Goal: Information Seeking & Learning: Learn about a topic

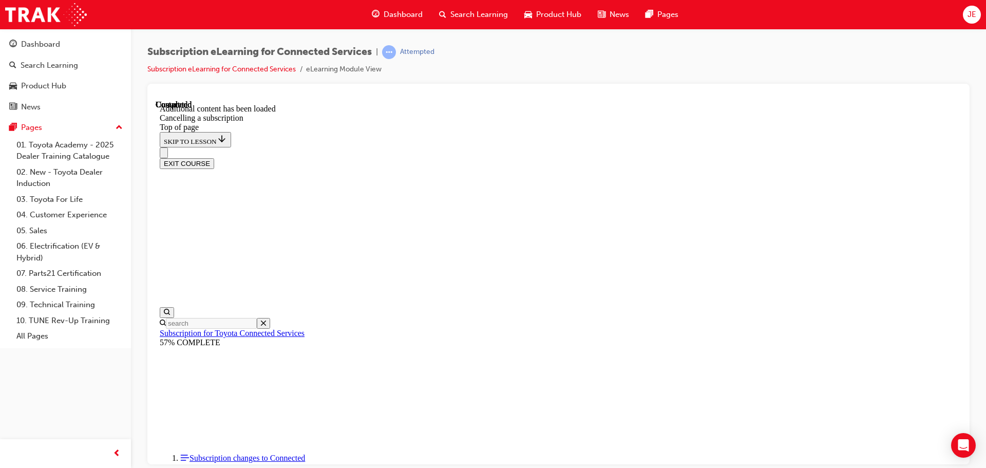
scroll to position [951, 0]
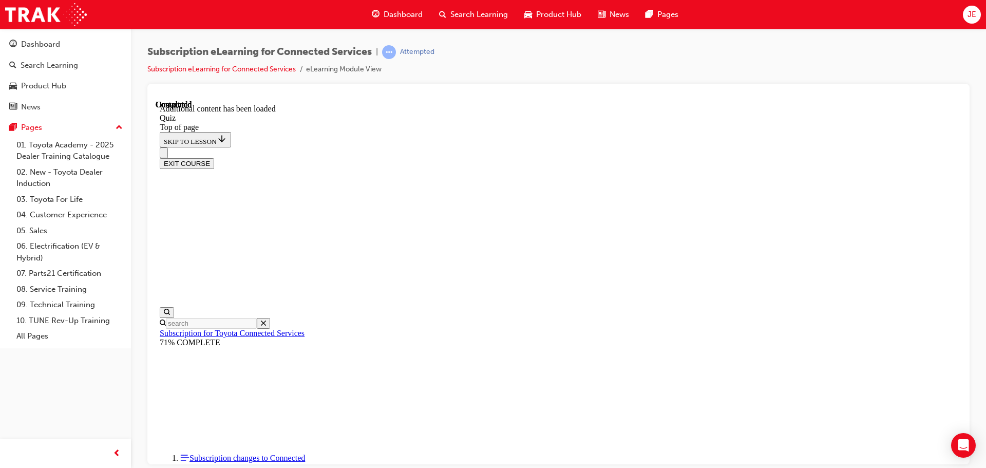
scroll to position [31, 0]
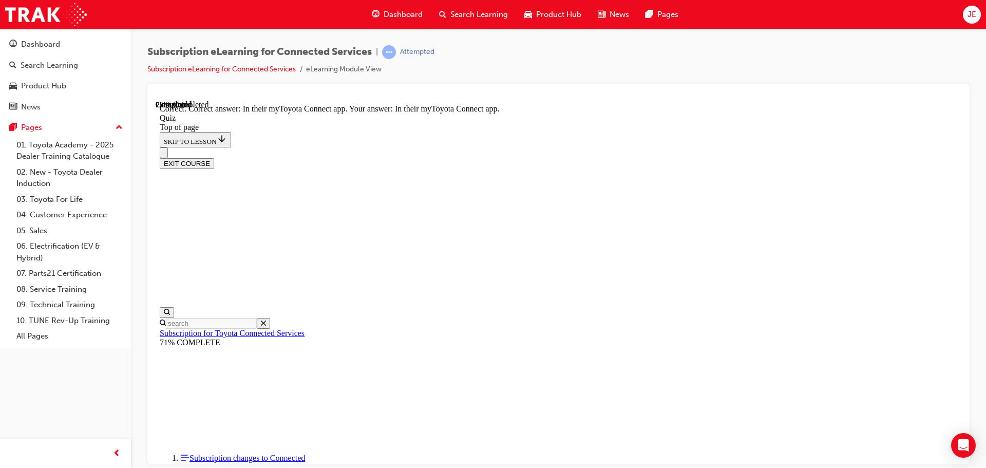
scroll to position [121, 0]
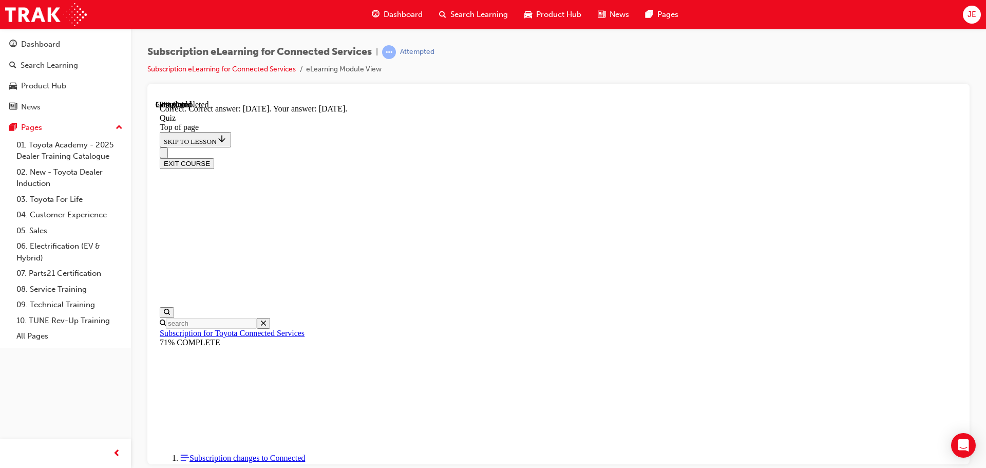
scroll to position [31, 0]
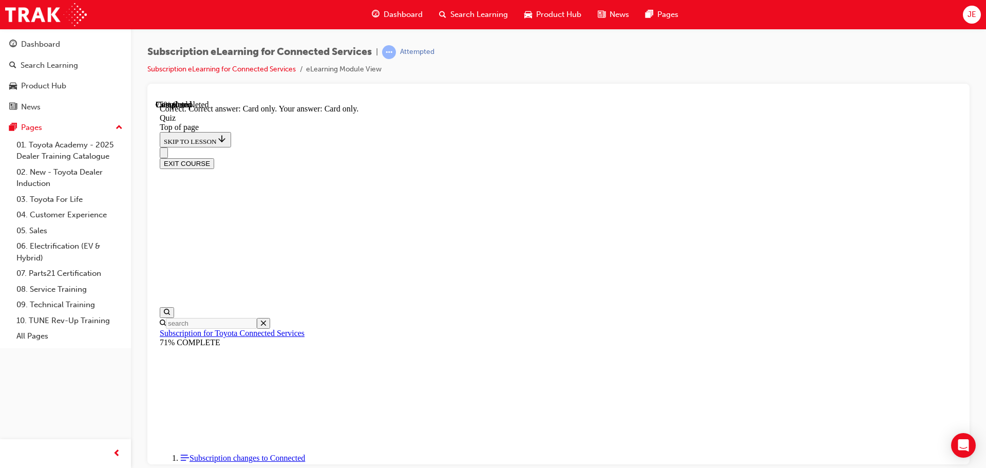
scroll to position [136, 0]
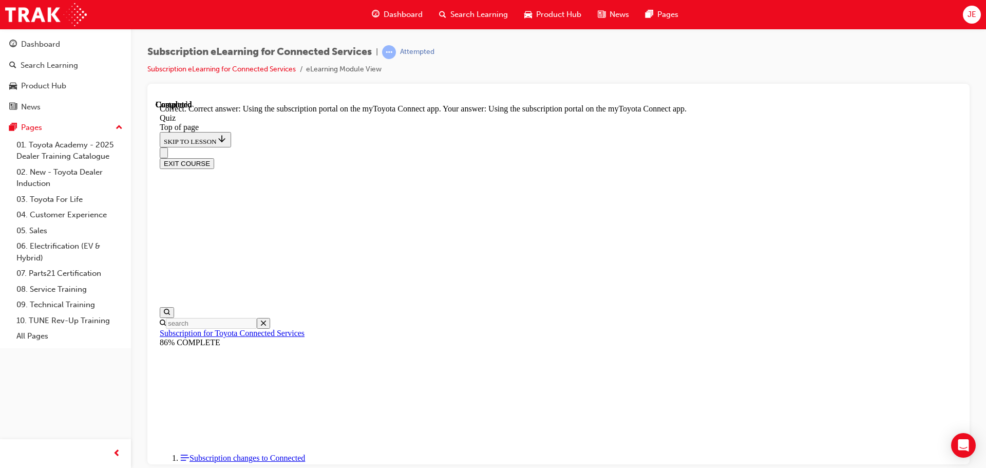
scroll to position [136, 0]
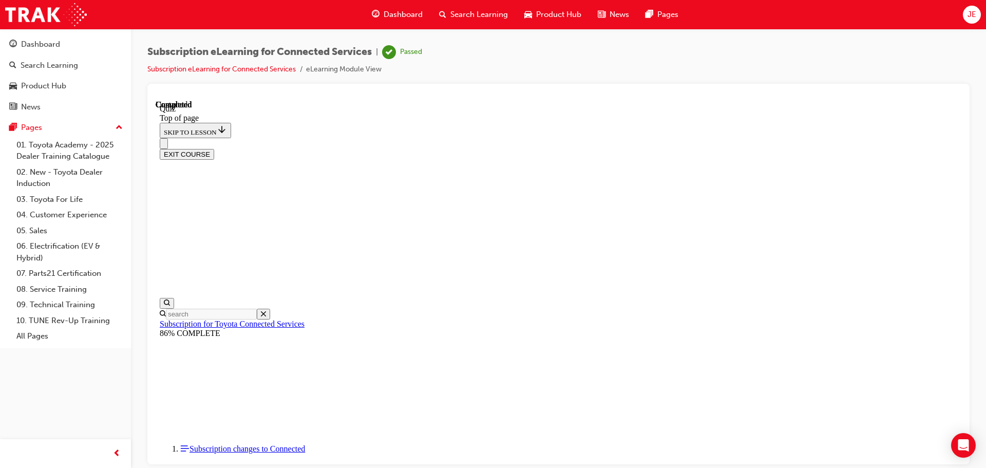
scroll to position [76, 0]
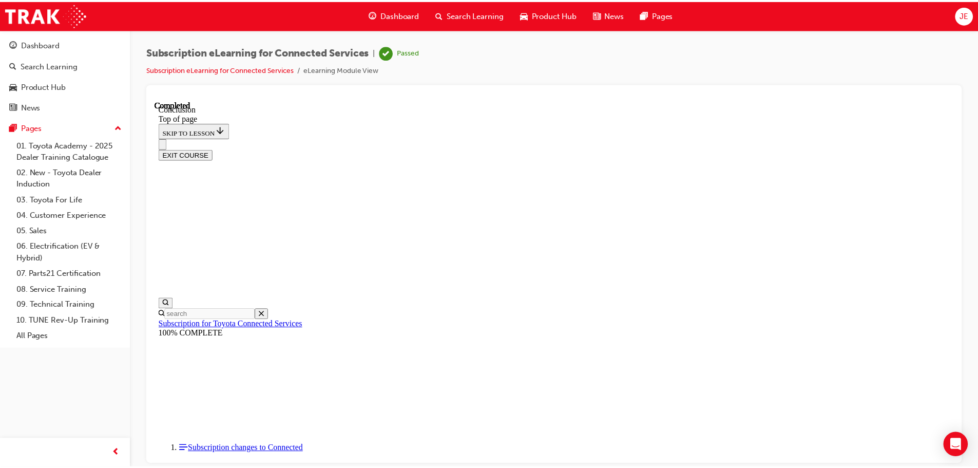
scroll to position [0, 0]
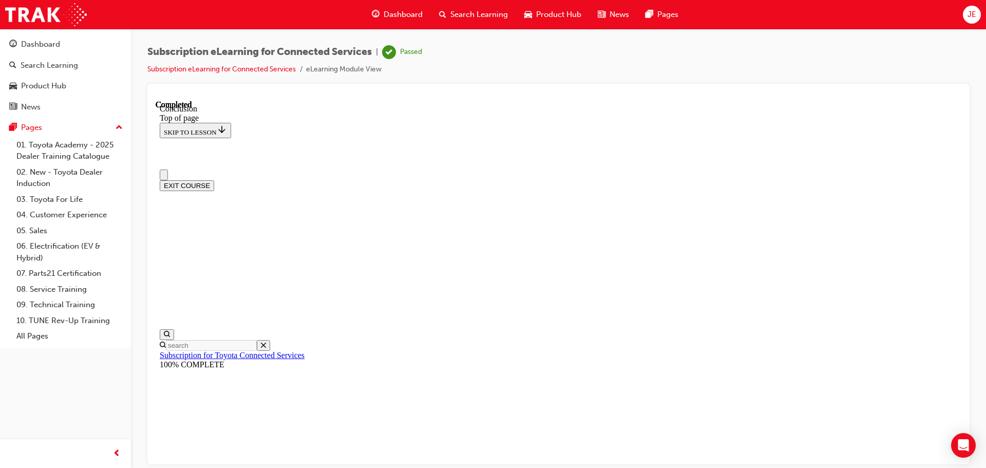
click at [214, 180] on button "EXIT COURSE" at bounding box center [187, 185] width 54 height 11
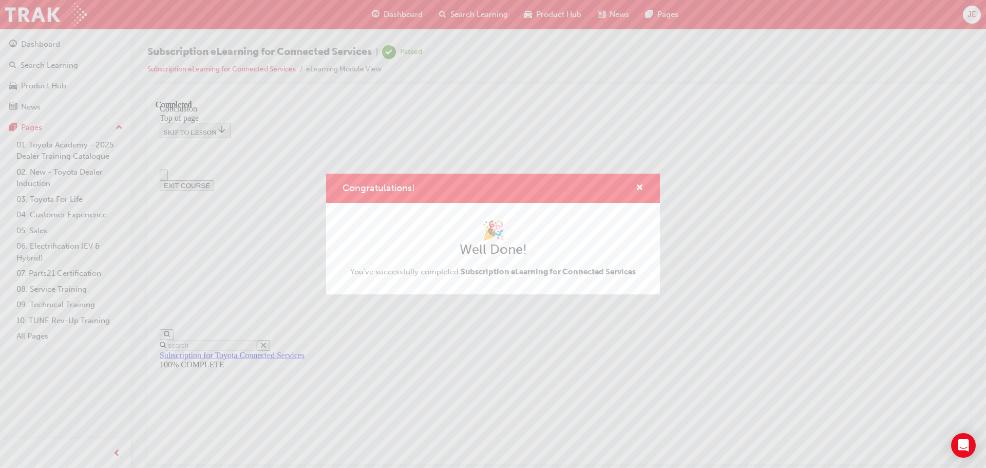
click at [408, 13] on div "Congratulations! 🎉 Well Done! You've successfully completed Subscription eLearn…" at bounding box center [493, 234] width 986 height 468
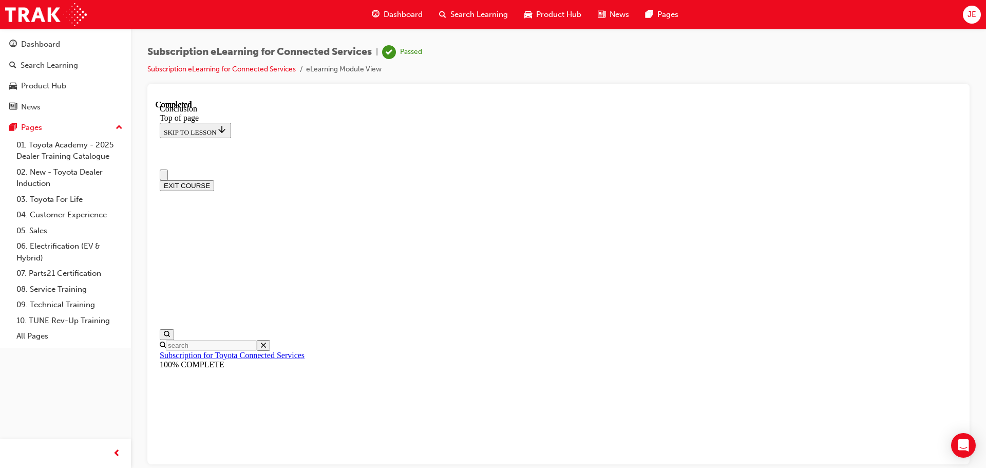
click at [408, 13] on span "Dashboard" at bounding box center [402, 15] width 39 height 12
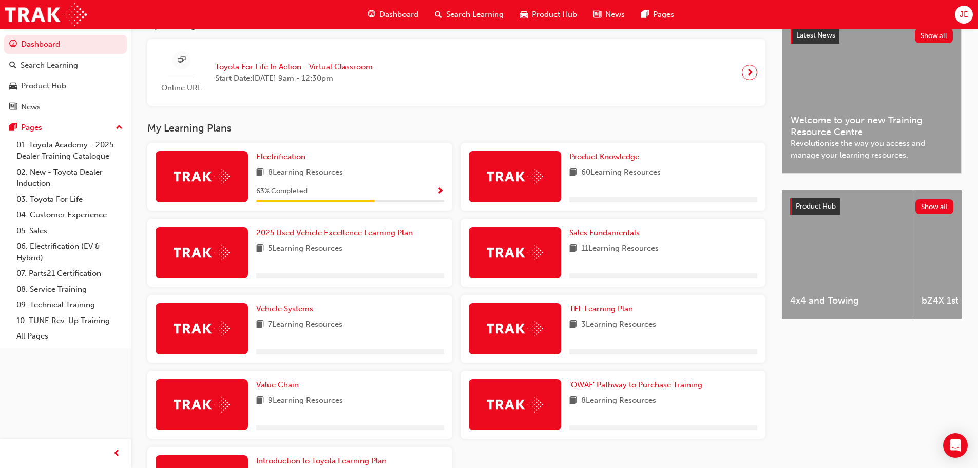
scroll to position [257, 0]
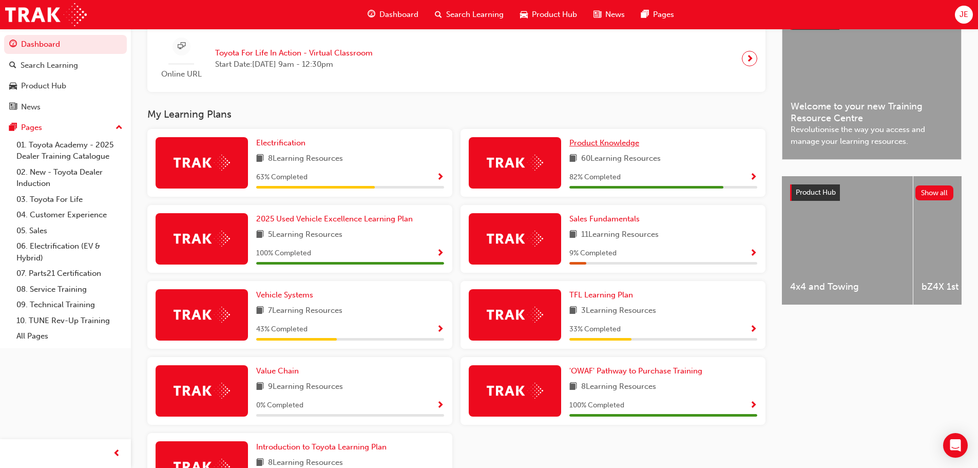
click at [591, 147] on span "Product Knowledge" at bounding box center [604, 142] width 70 height 9
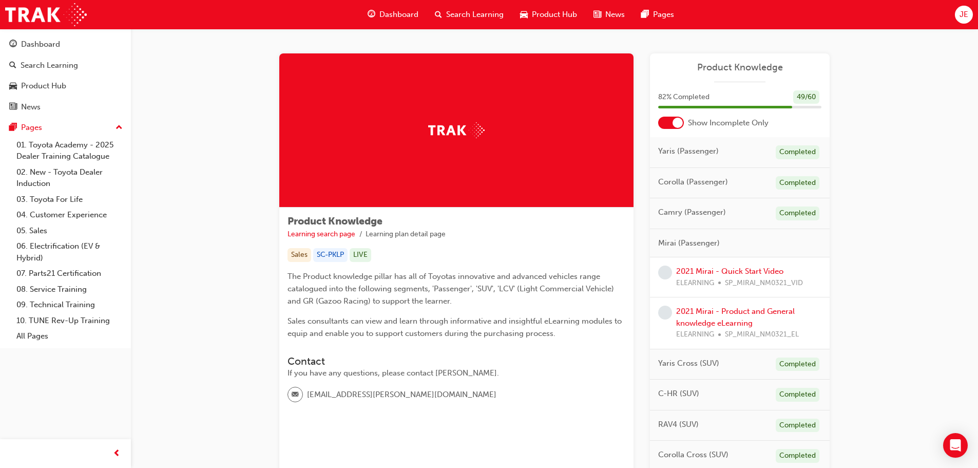
click at [401, 12] on span "Dashboard" at bounding box center [398, 15] width 39 height 12
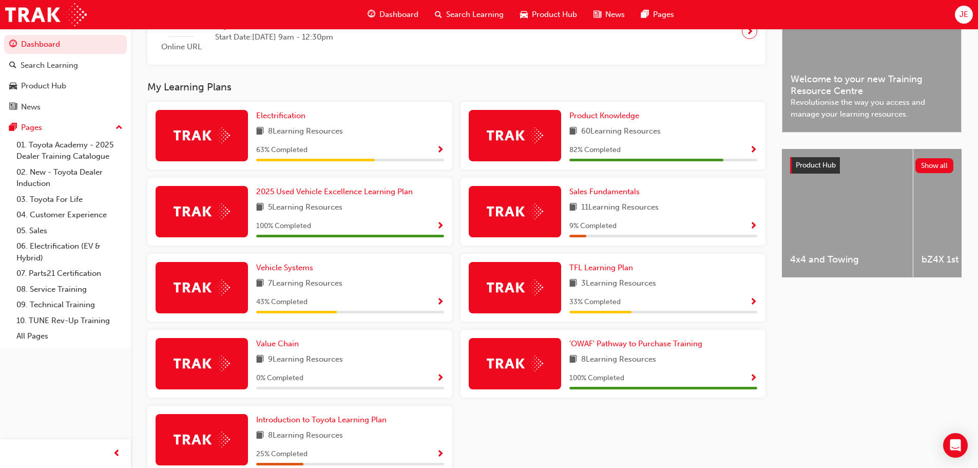
scroll to position [308, 0]
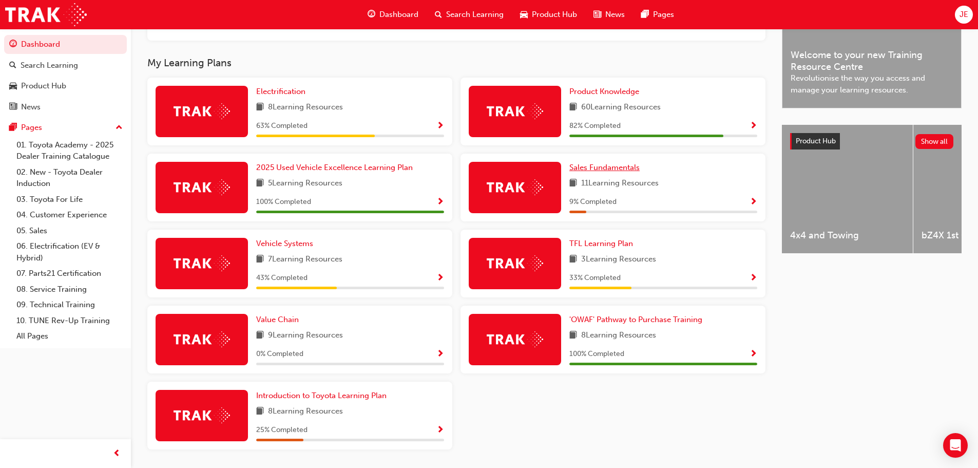
click at [611, 172] on span "Sales Fundamentals" at bounding box center [604, 167] width 70 height 9
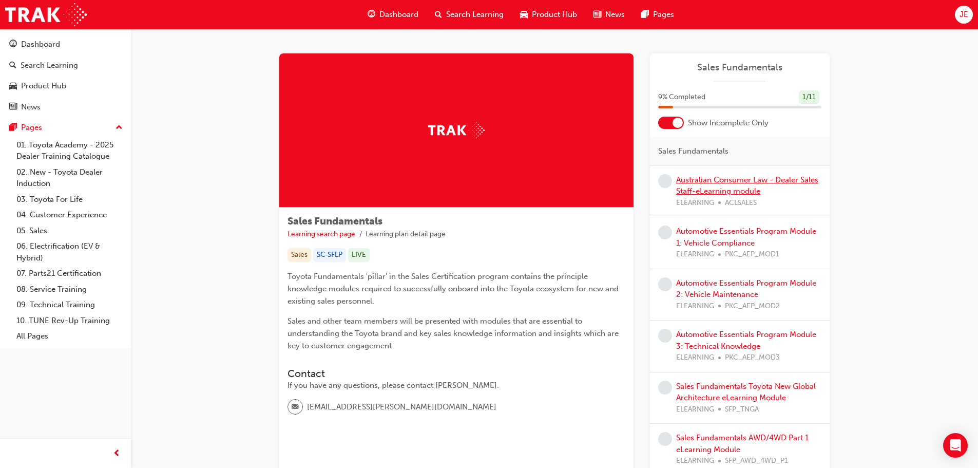
click at [709, 181] on link "Australian Consumer Law - Dealer Sales Staff-eLearning module" at bounding box center [747, 185] width 142 height 21
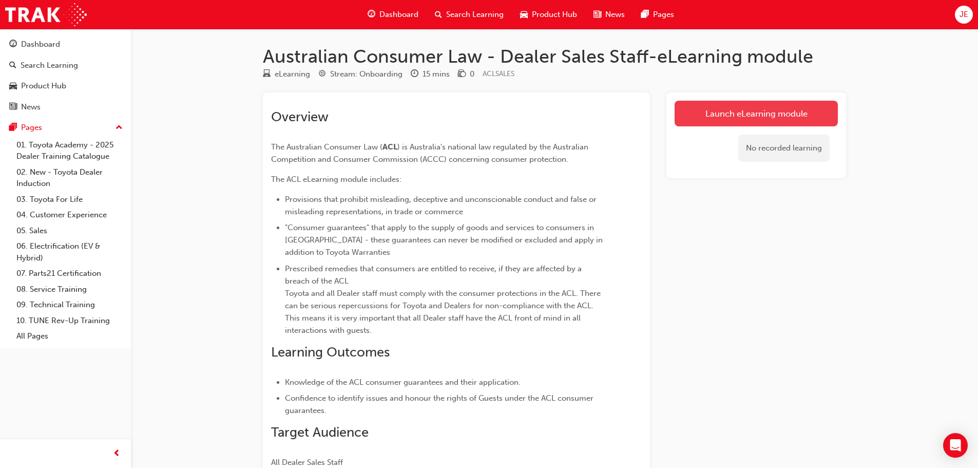
click at [712, 113] on link "Launch eLearning module" at bounding box center [756, 114] width 163 height 26
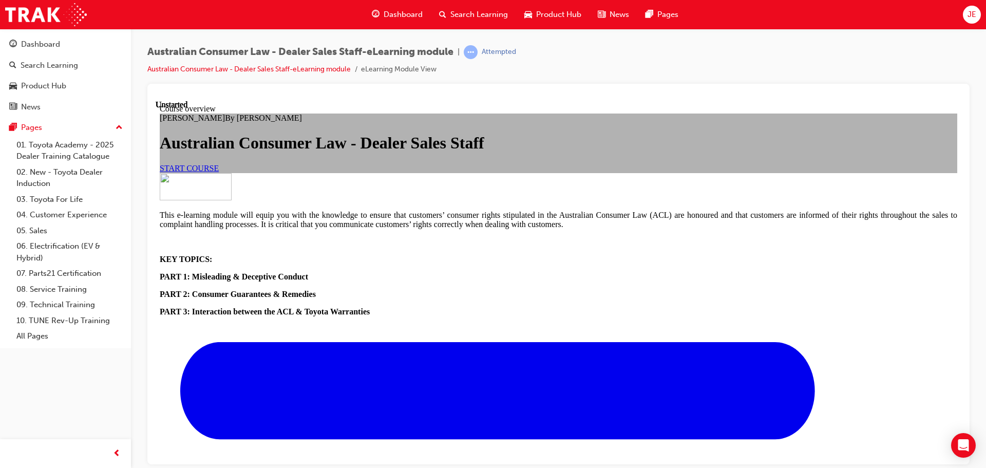
click at [219, 172] on span "START COURSE" at bounding box center [189, 167] width 59 height 9
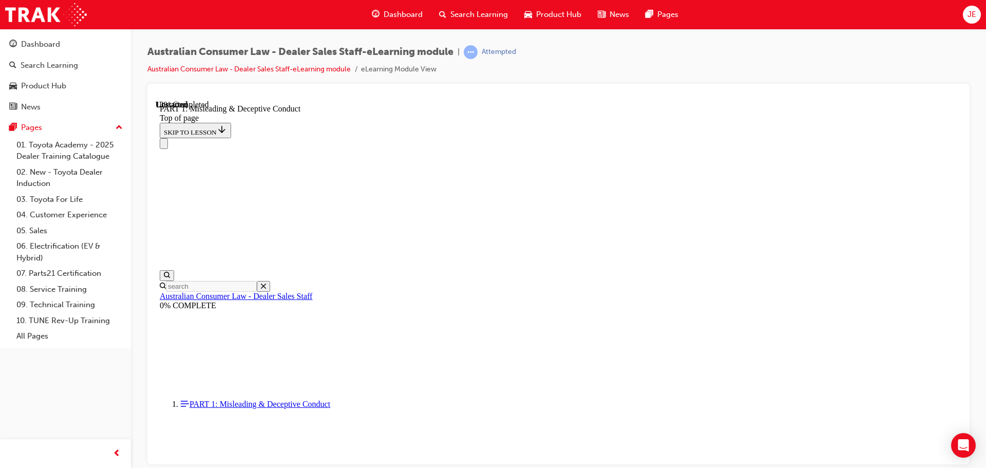
scroll to position [699, 0]
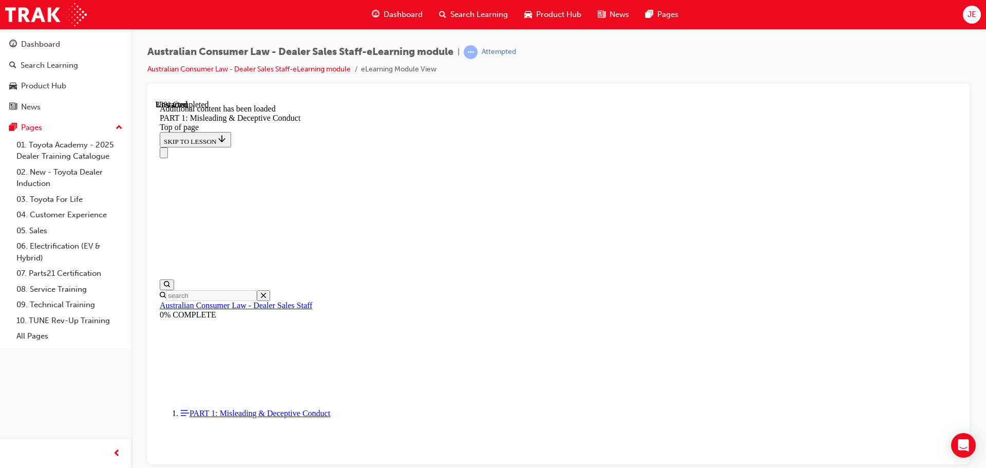
scroll to position [1234, 0]
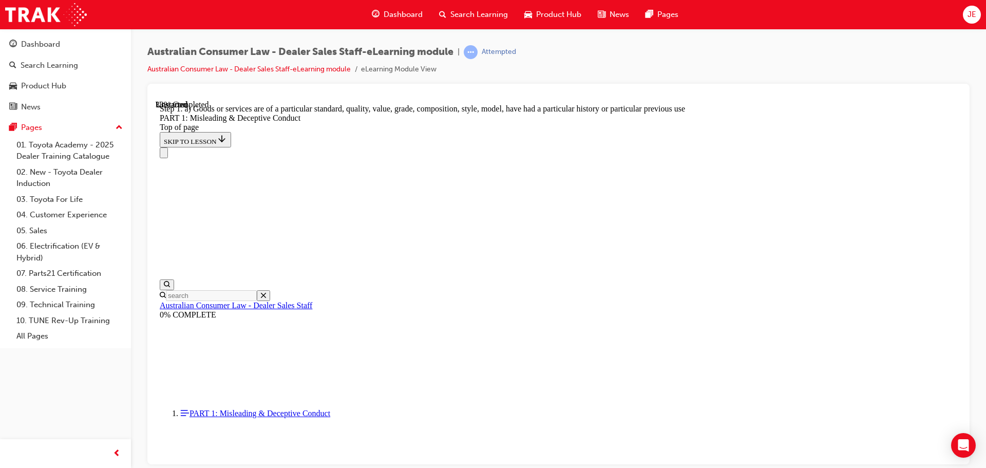
scroll to position [1181, 0]
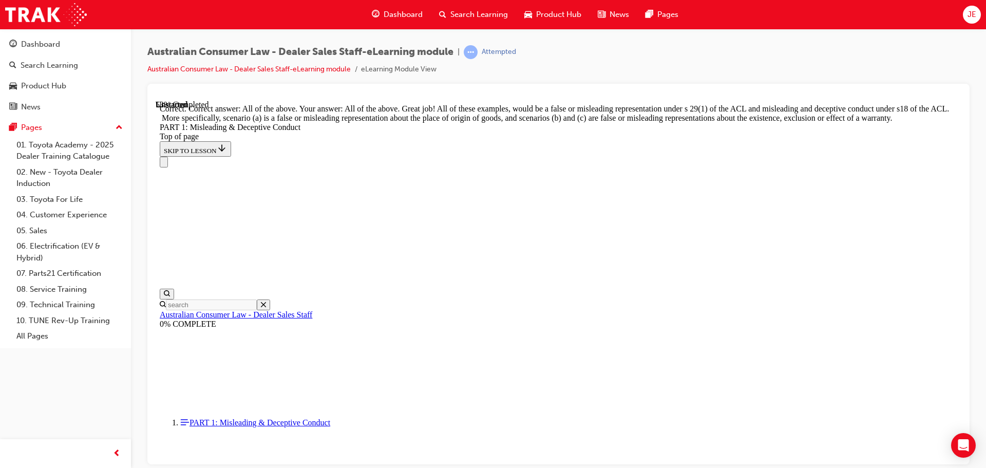
scroll to position [1770, 0]
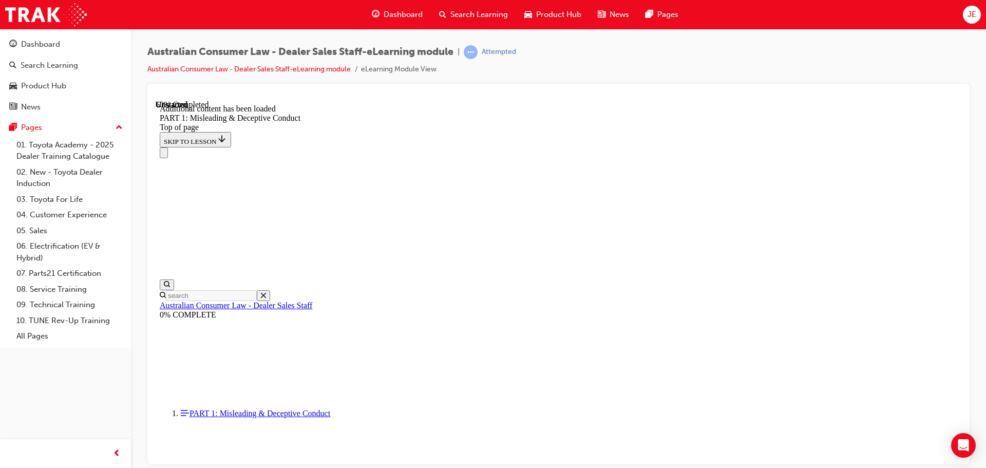
scroll to position [2026, 0]
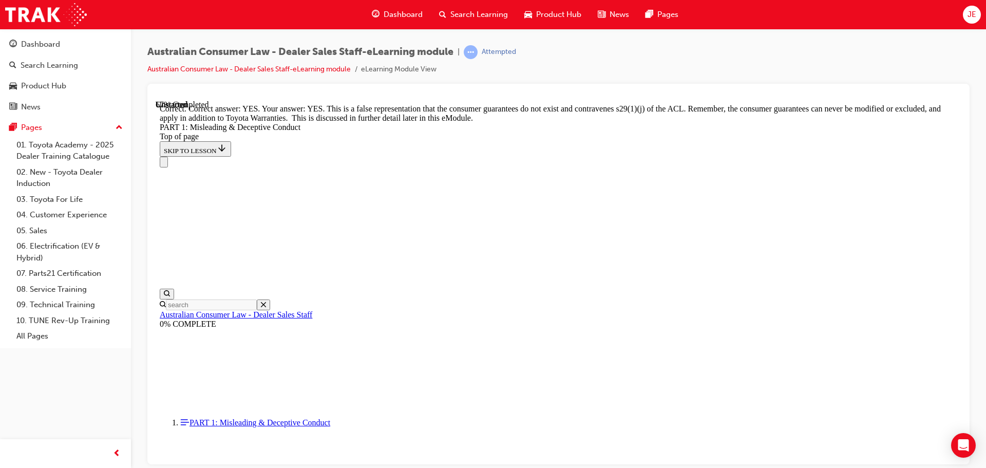
scroll to position [2253, 0]
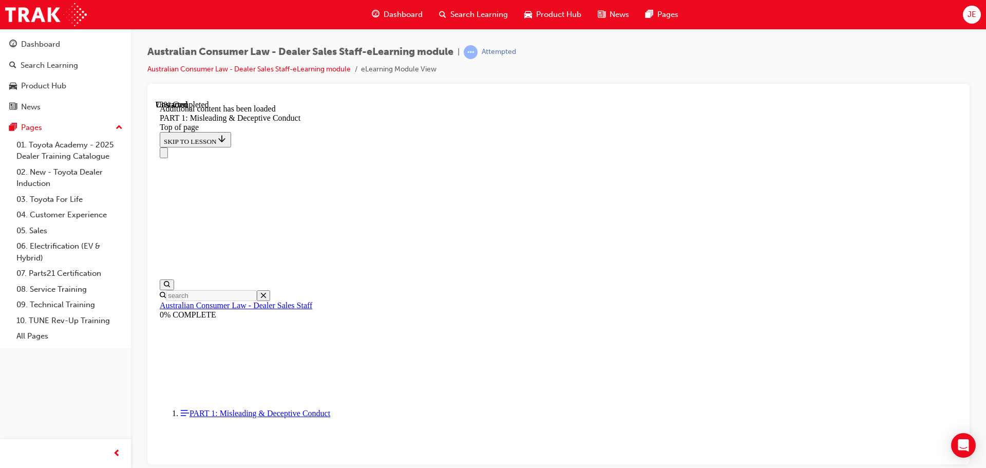
scroll to position [2508, 0]
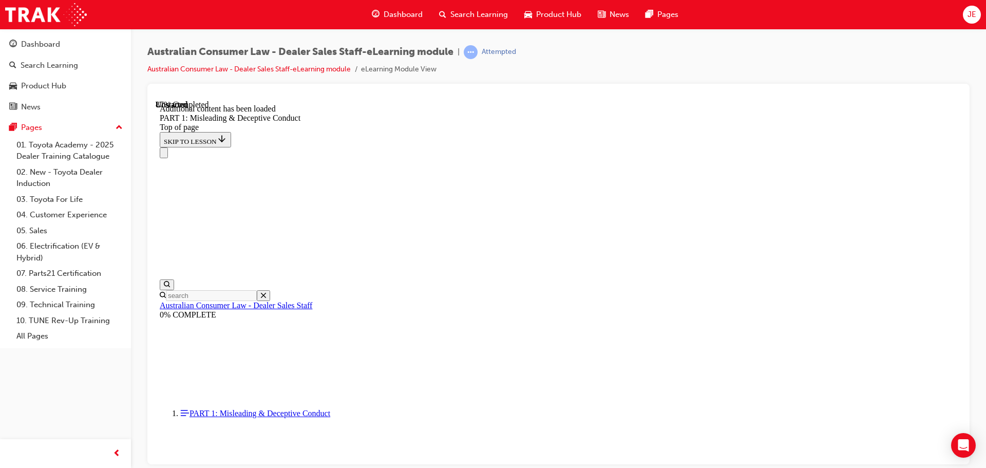
scroll to position [2785, 0]
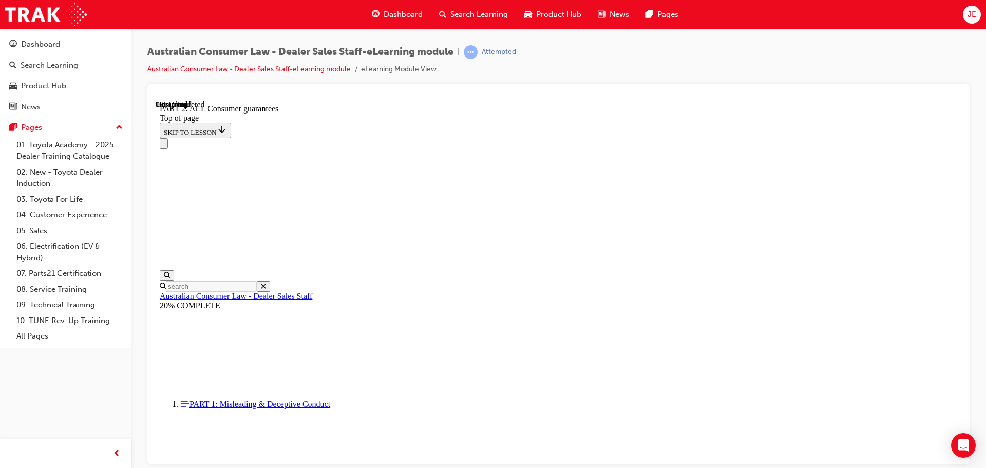
scroll to position [1264, 0]
drag, startPoint x: 486, startPoint y: 257, endPoint x: 734, endPoint y: 279, distance: 248.4
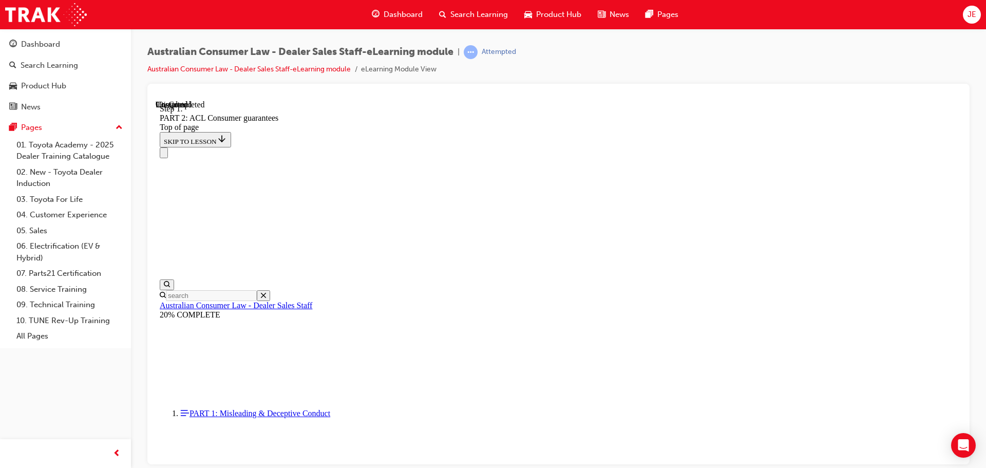
scroll to position [1664, 0]
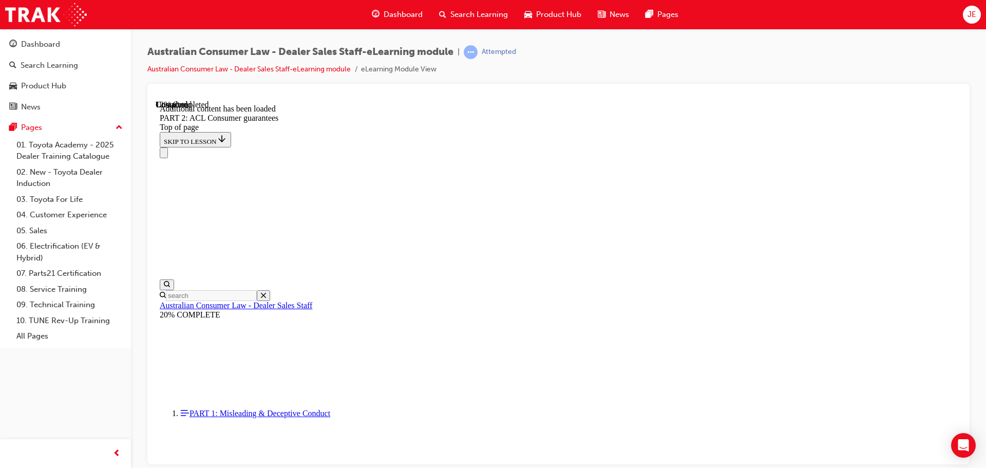
scroll to position [1941, 0]
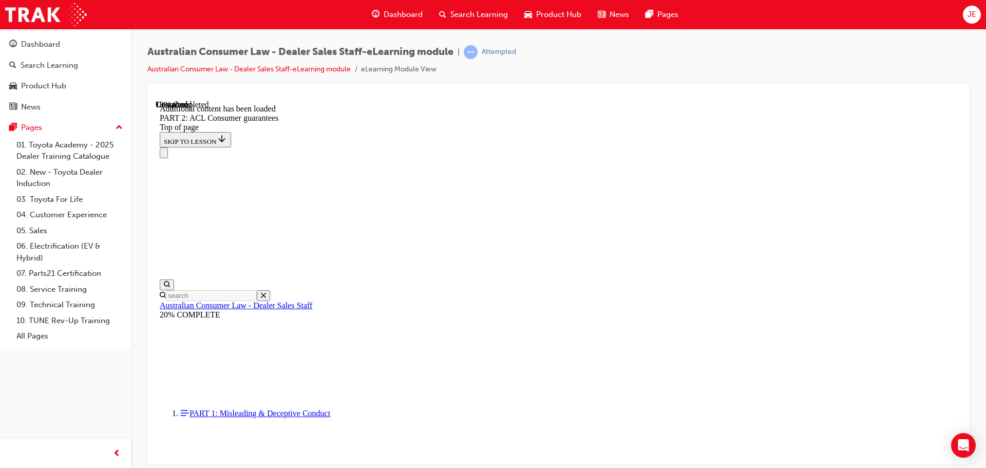
scroll to position [2475, 0]
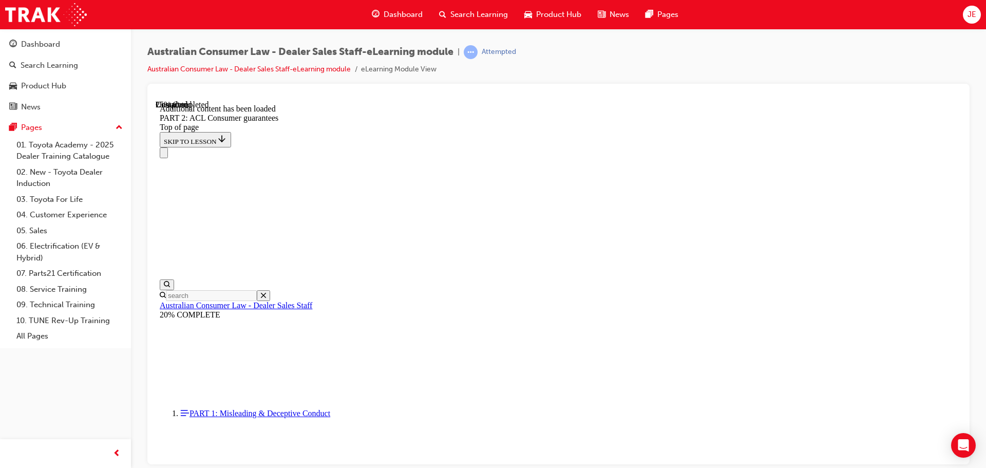
scroll to position [3022, 0]
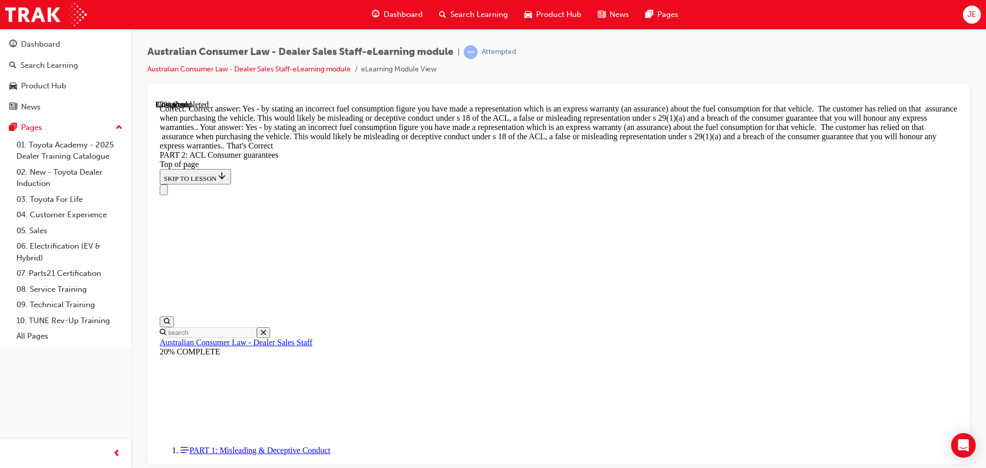
scroll to position [4690, 0]
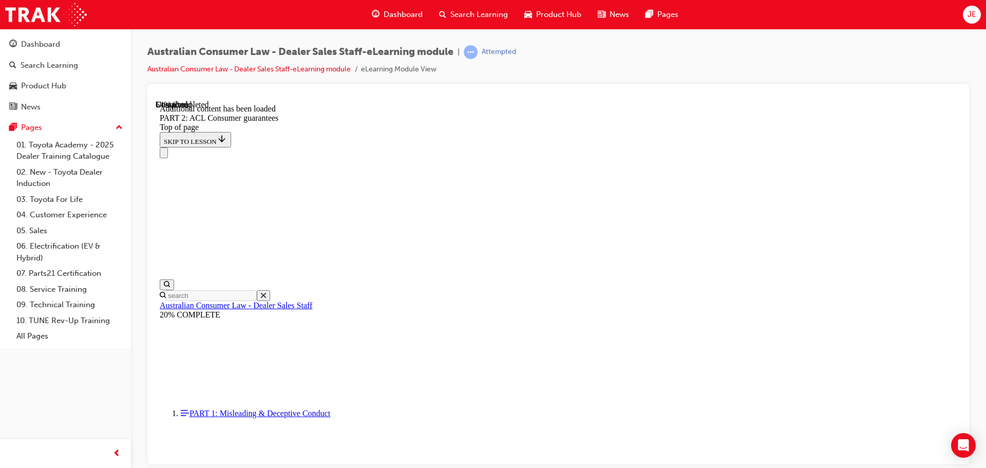
scroll to position [5715, 0]
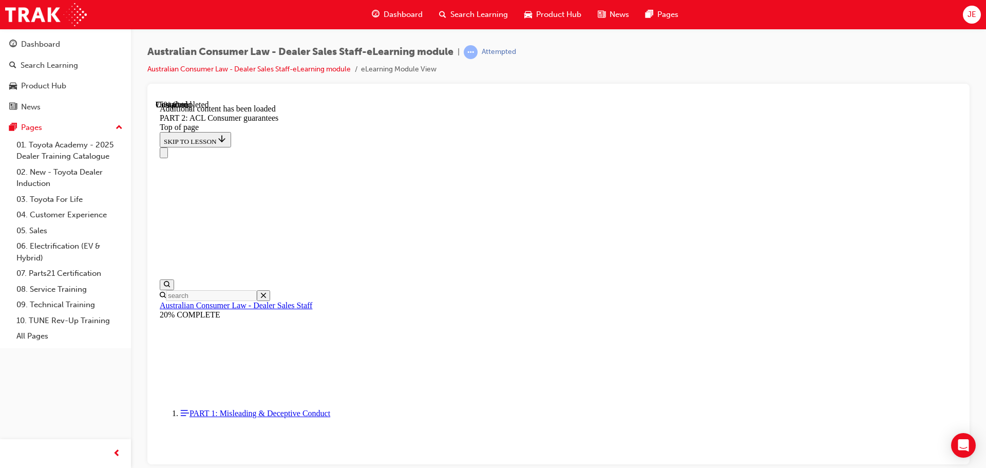
scroll to position [8658, 0]
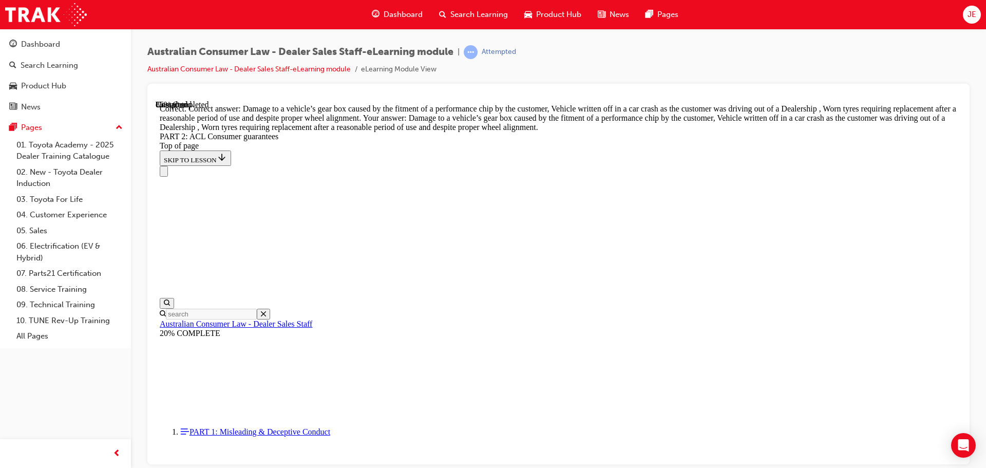
scroll to position [10281, 0]
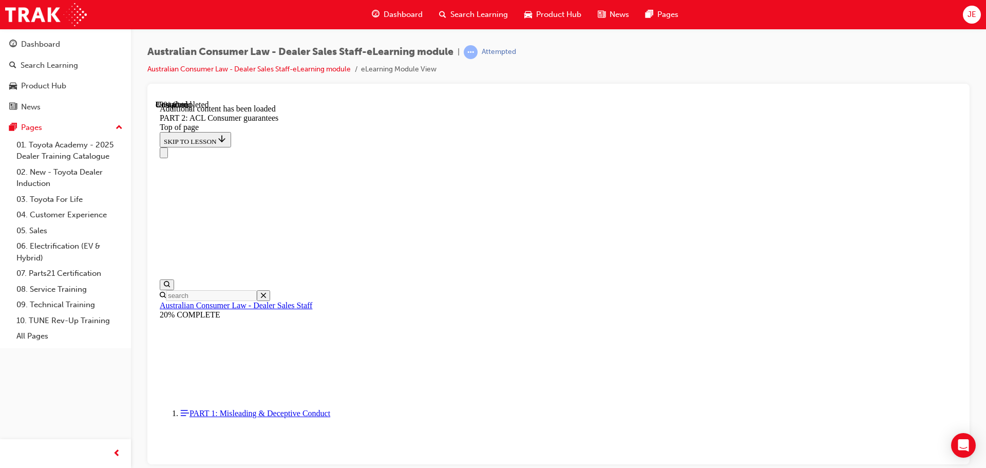
scroll to position [11203, 0]
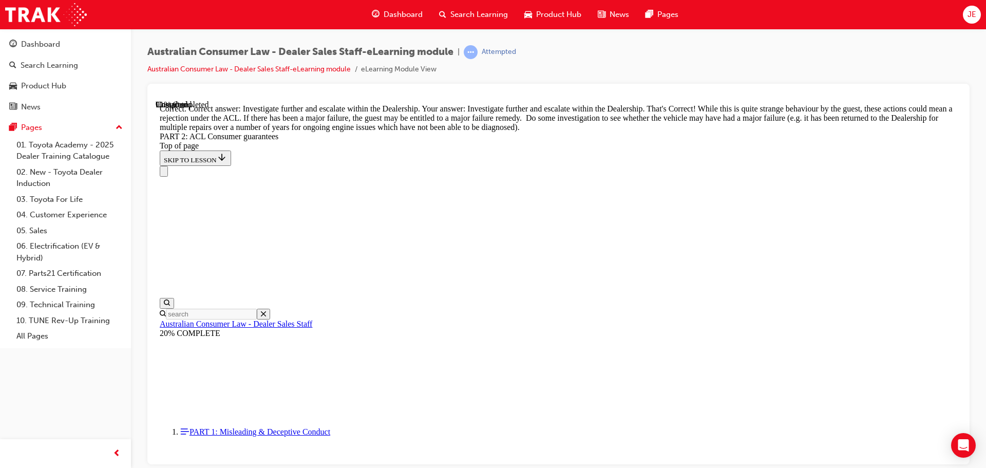
scroll to position [11452, 0]
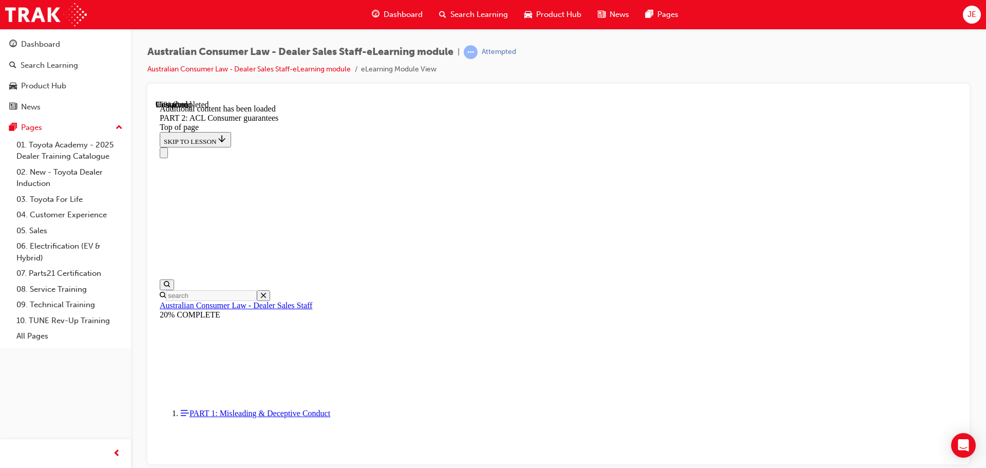
scroll to position [12323, 0]
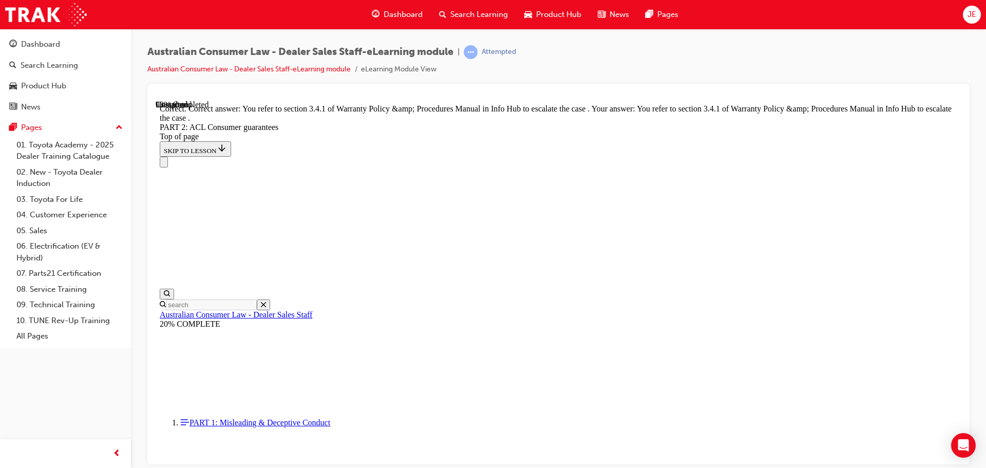
scroll to position [12899, 0]
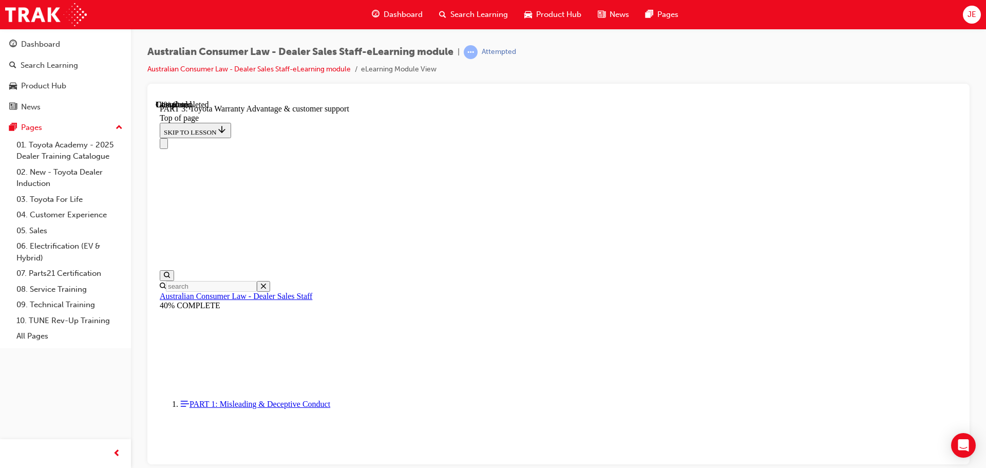
scroll to position [699, 0]
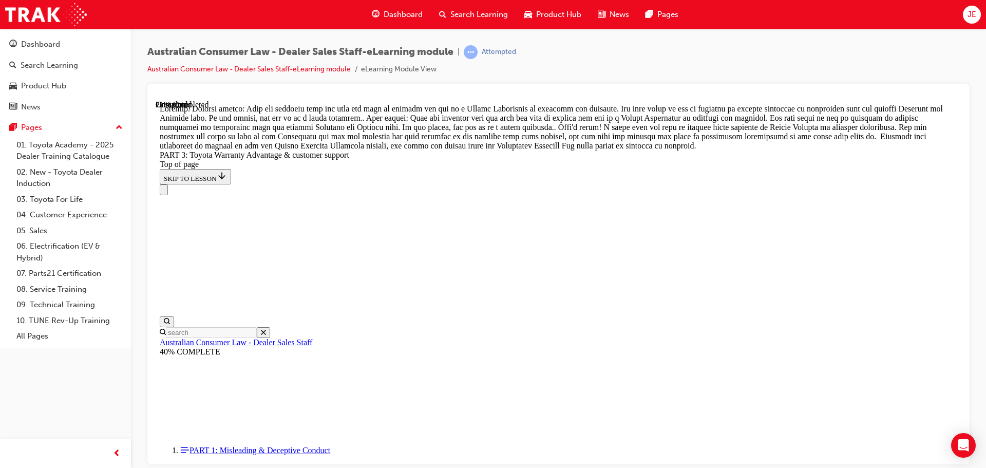
scroll to position [943, 0]
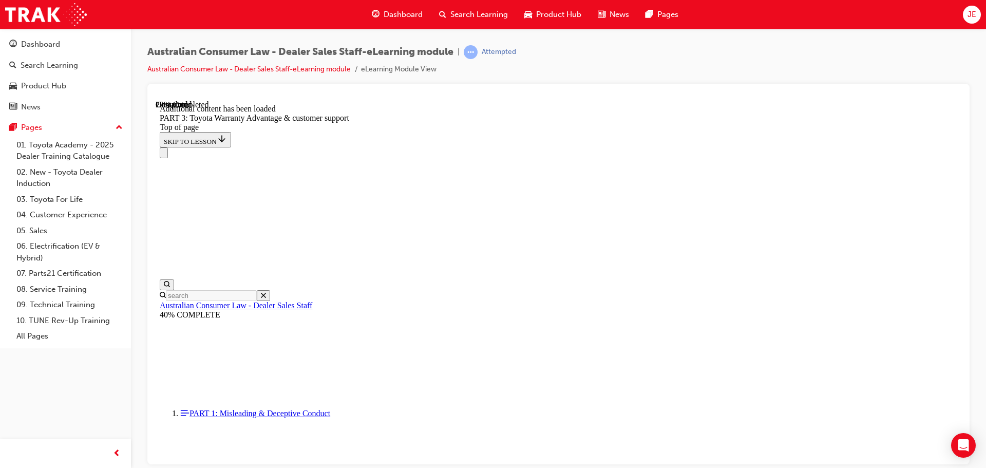
scroll to position [1198, 0]
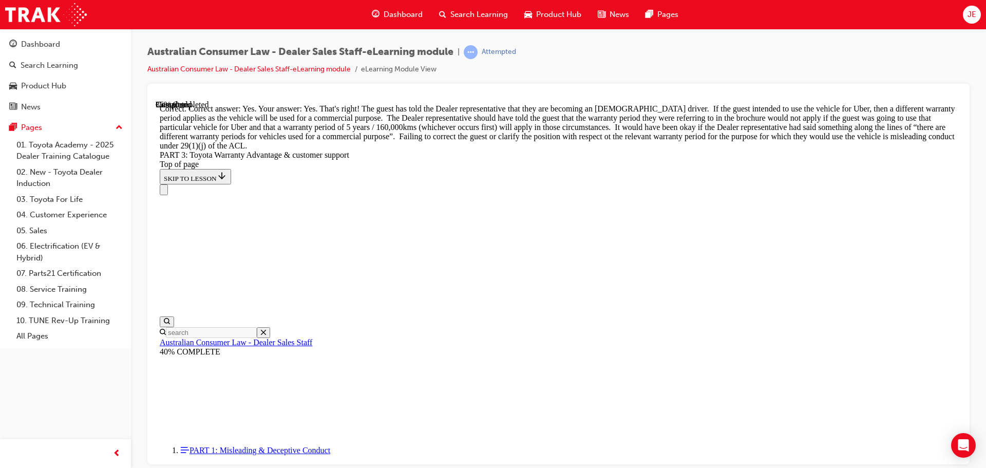
scroll to position [1553, 0]
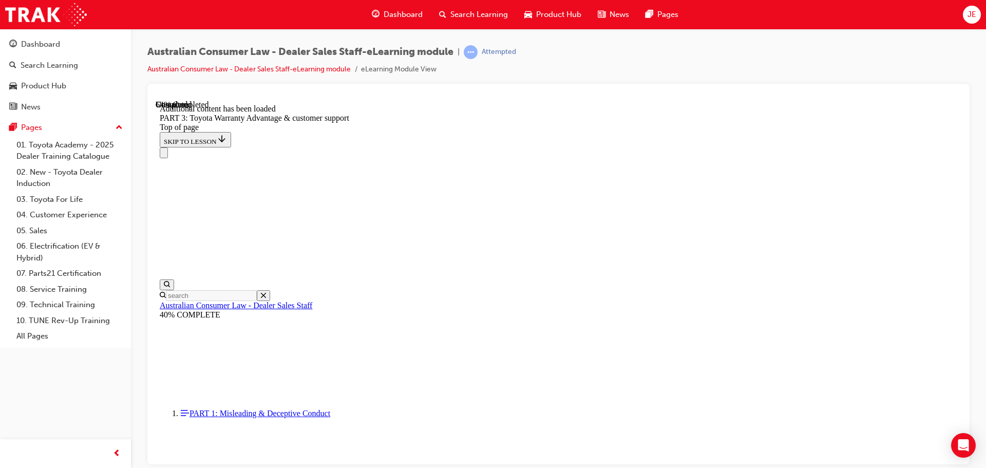
scroll to position [2783, 0]
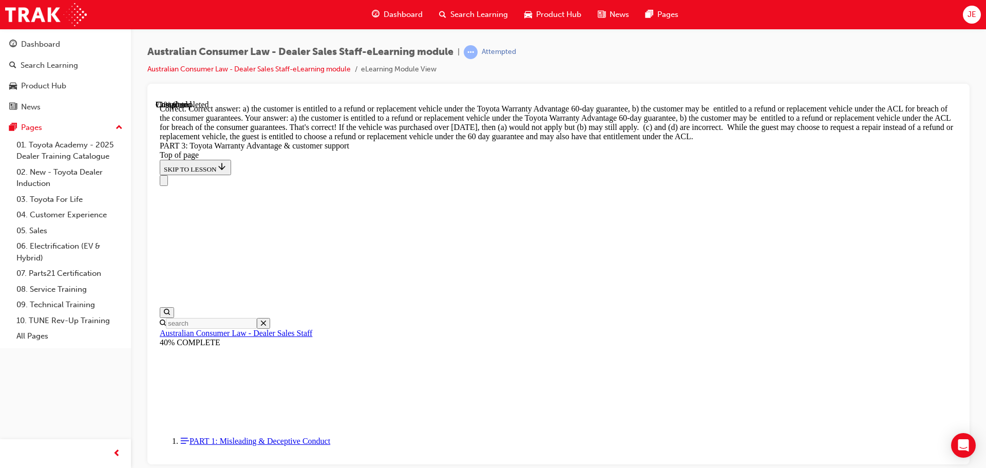
scroll to position [3015, 0]
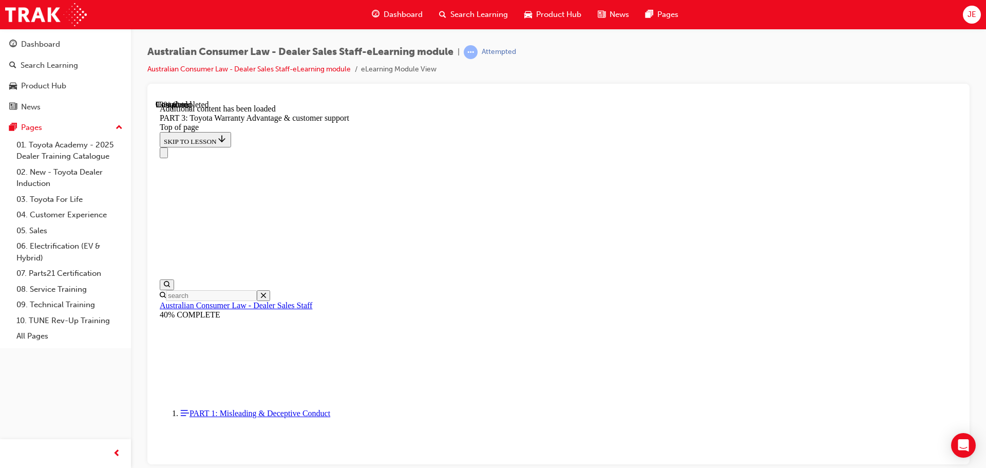
scroll to position [3267, 0]
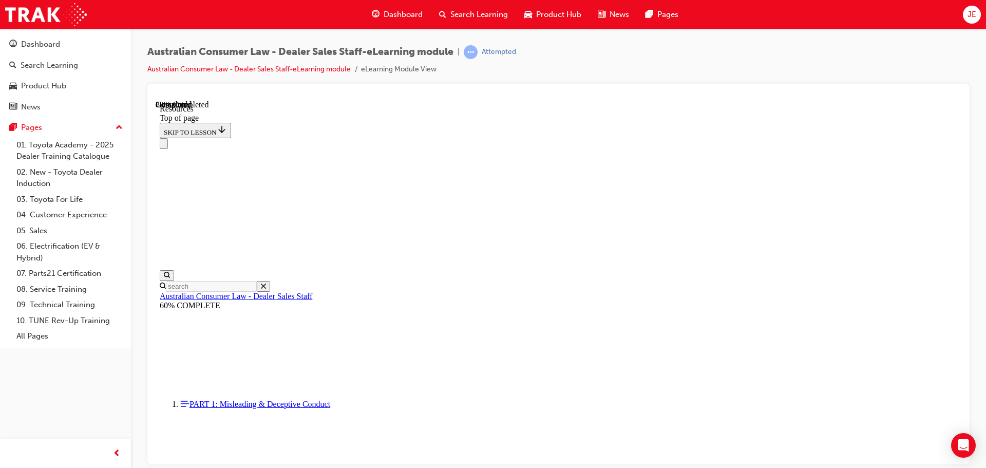
scroll to position [526, 0]
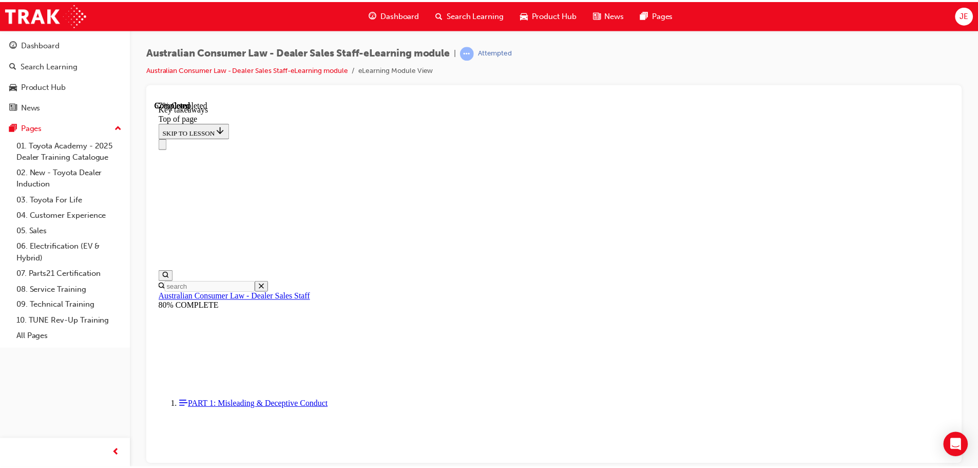
scroll to position [237, 0]
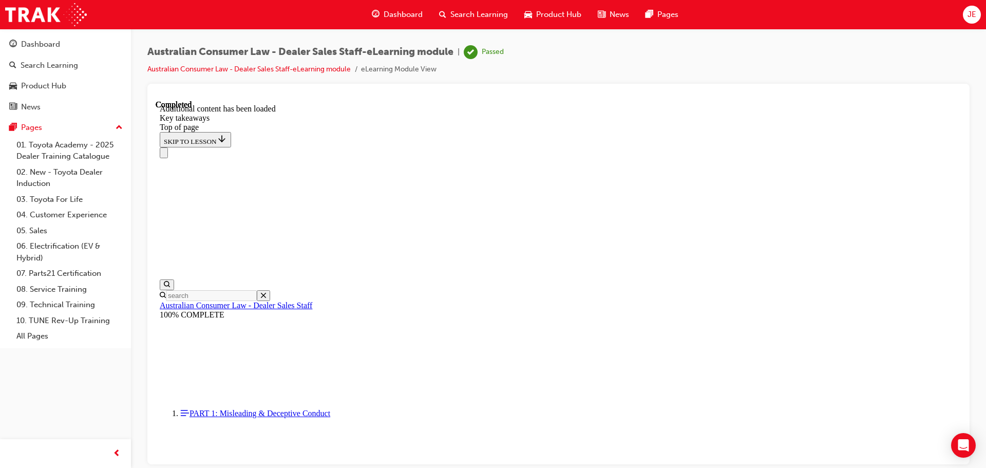
click at [403, 11] on span "Dashboard" at bounding box center [402, 15] width 39 height 12
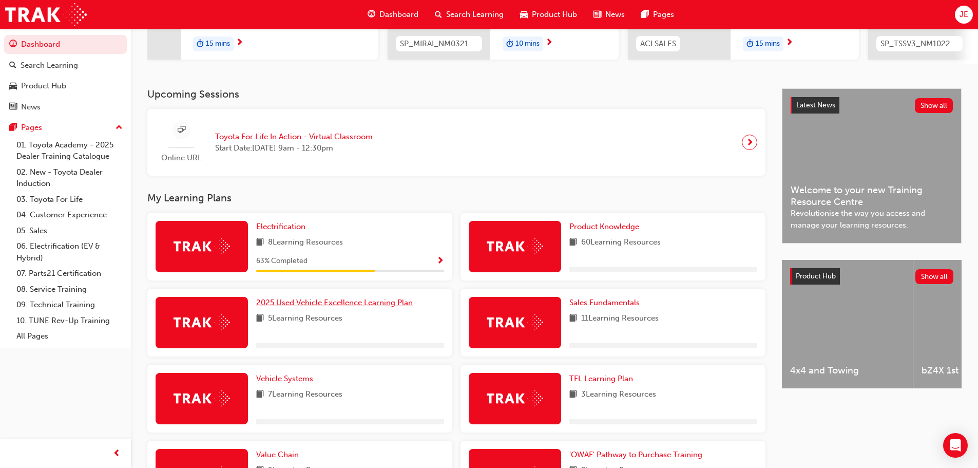
scroll to position [205, 0]
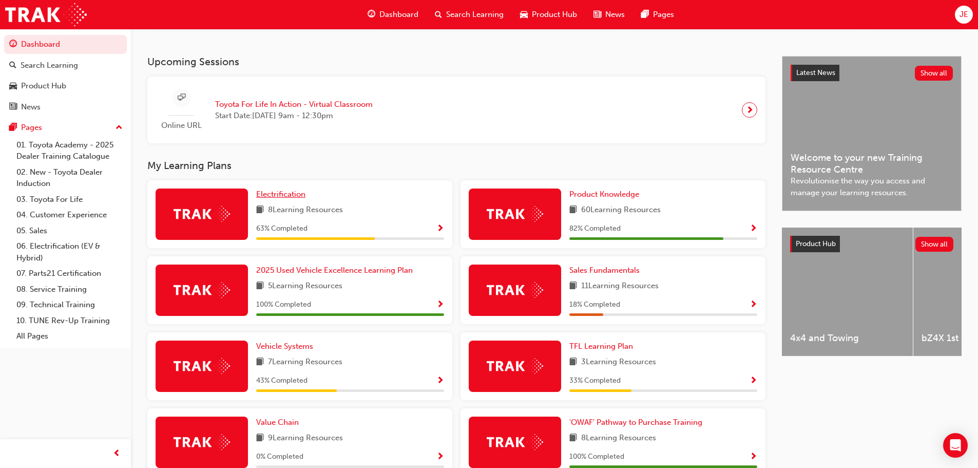
click at [276, 199] on span "Electrification" at bounding box center [280, 193] width 49 height 9
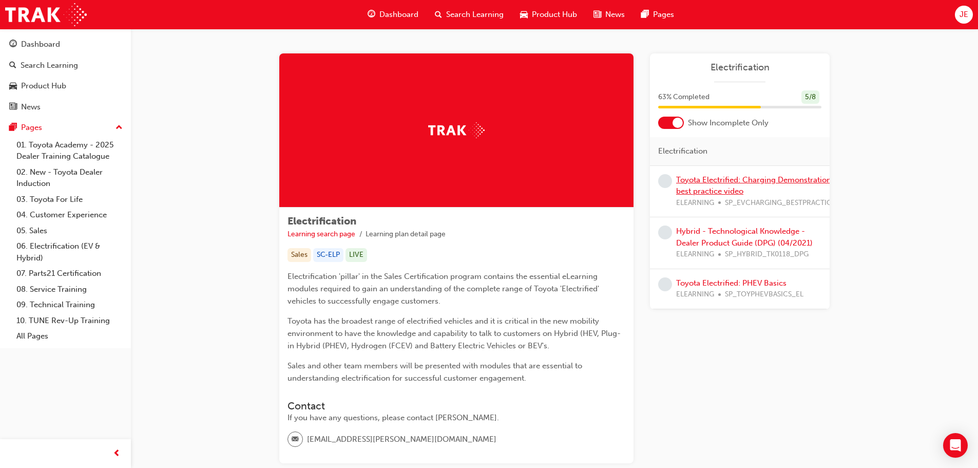
click at [714, 181] on link "Toyota Electrified: Charging Demonstration best practice video" at bounding box center [753, 185] width 155 height 21
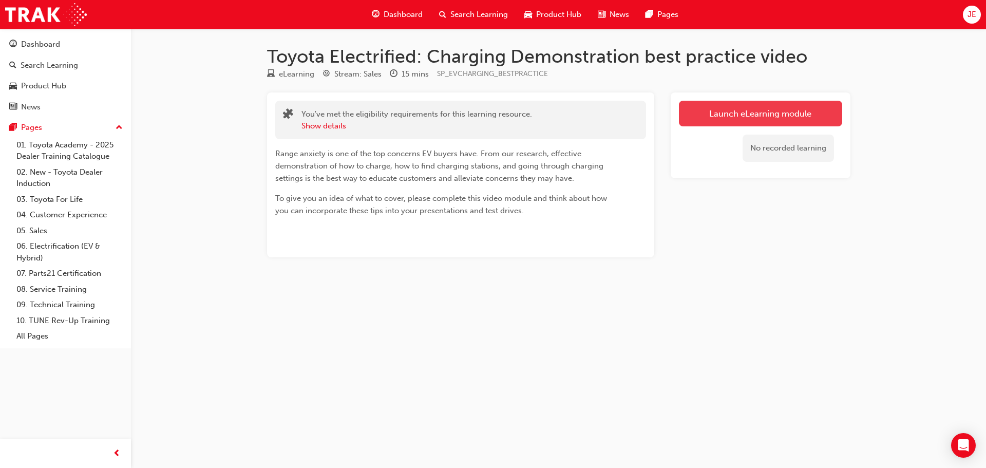
click at [717, 117] on link "Launch eLearning module" at bounding box center [760, 114] width 163 height 26
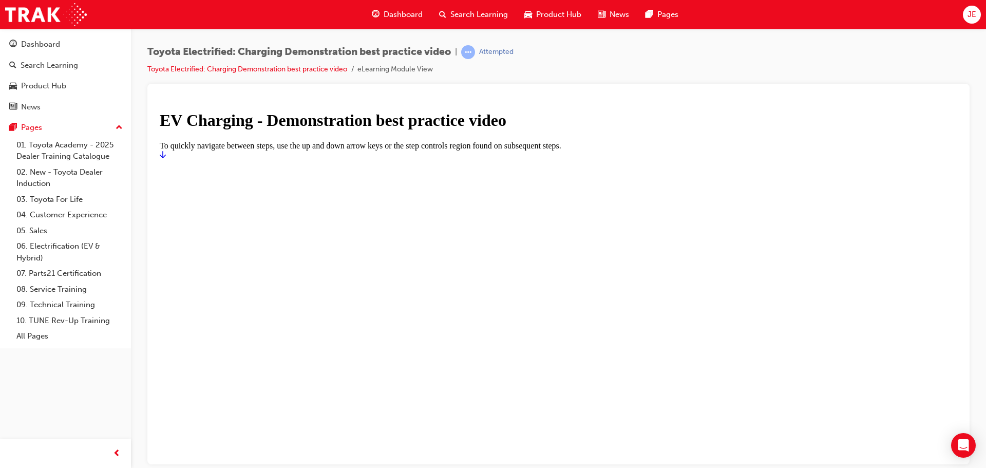
click at [504, 129] on h1 "EV Charging - Demonstration best practice video" at bounding box center [558, 119] width 797 height 19
click at [166, 158] on icon "Start" at bounding box center [163, 154] width 6 height 8
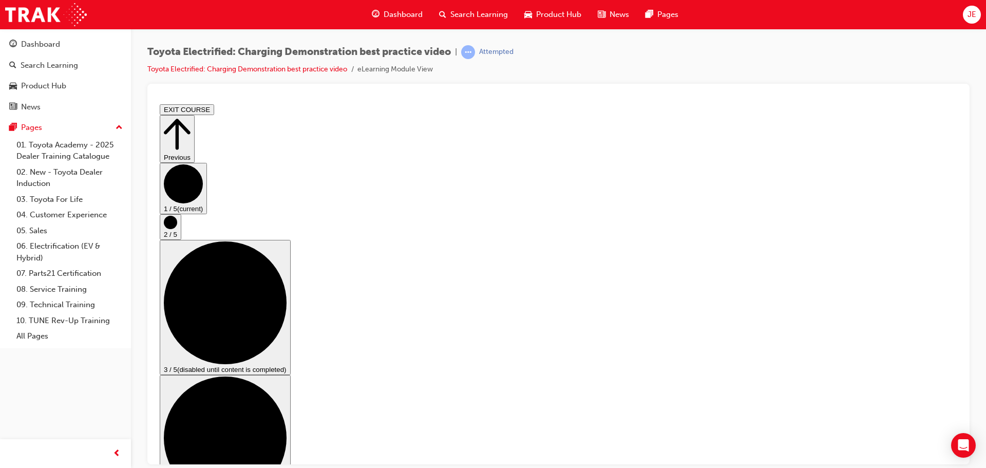
click at [177, 228] on circle "Step controls" at bounding box center [170, 221] width 13 height 13
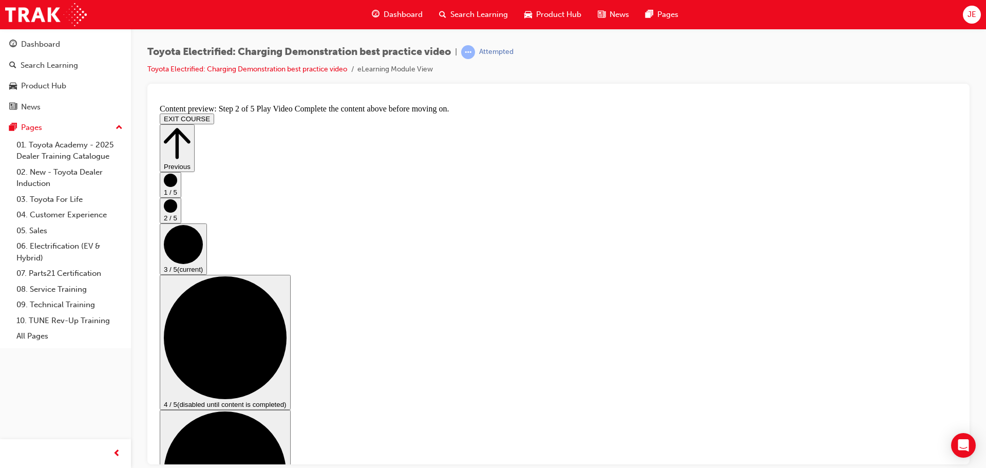
scroll to position [51, 0]
checkbox input "true"
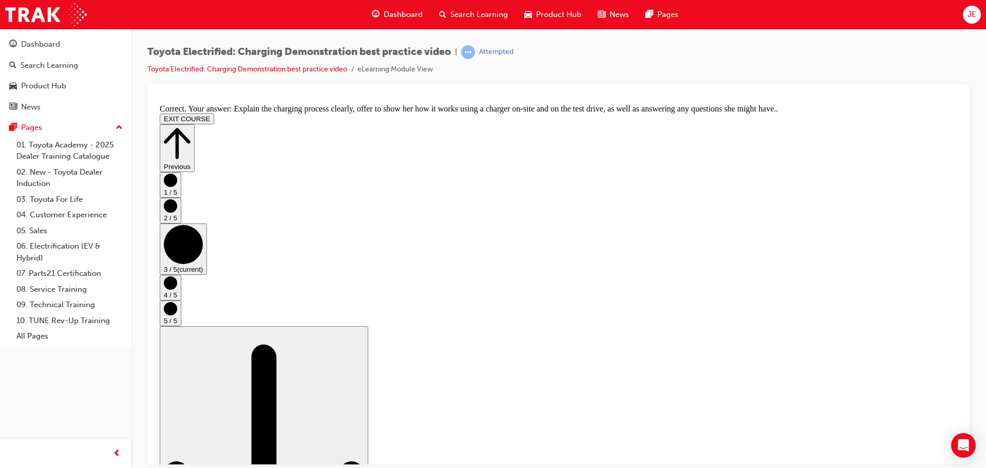
scroll to position [194, 0]
click at [177, 289] on circle "Step controls" at bounding box center [170, 282] width 13 height 13
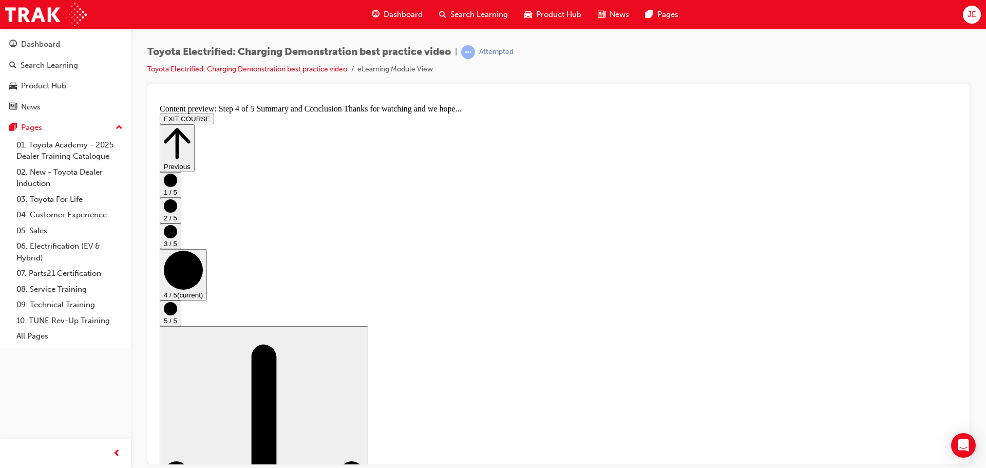
click at [177, 305] on circle "Step controls" at bounding box center [170, 307] width 13 height 13
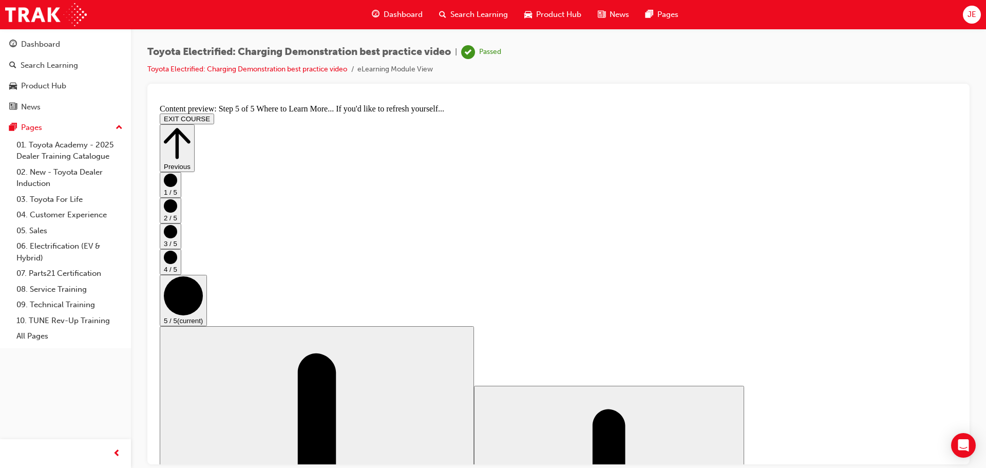
scroll to position [108, 0]
click at [214, 113] on button "EXIT COURSE" at bounding box center [187, 118] width 54 height 11
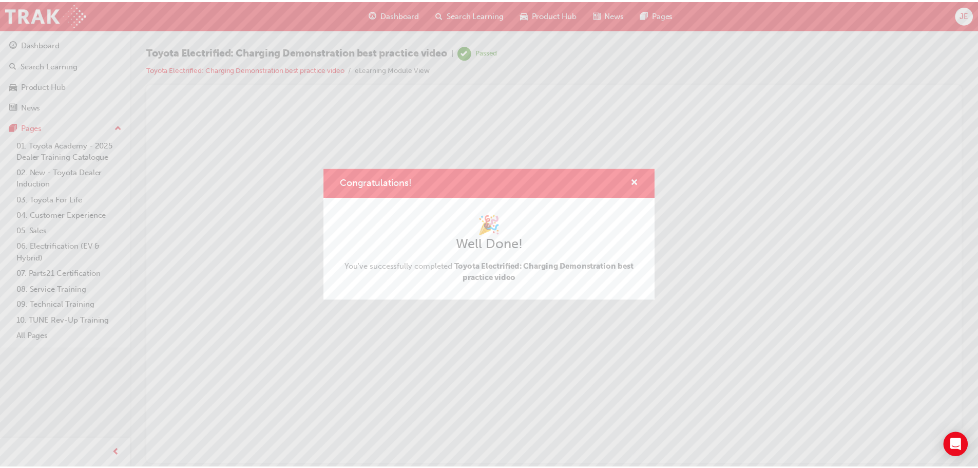
scroll to position [0, 0]
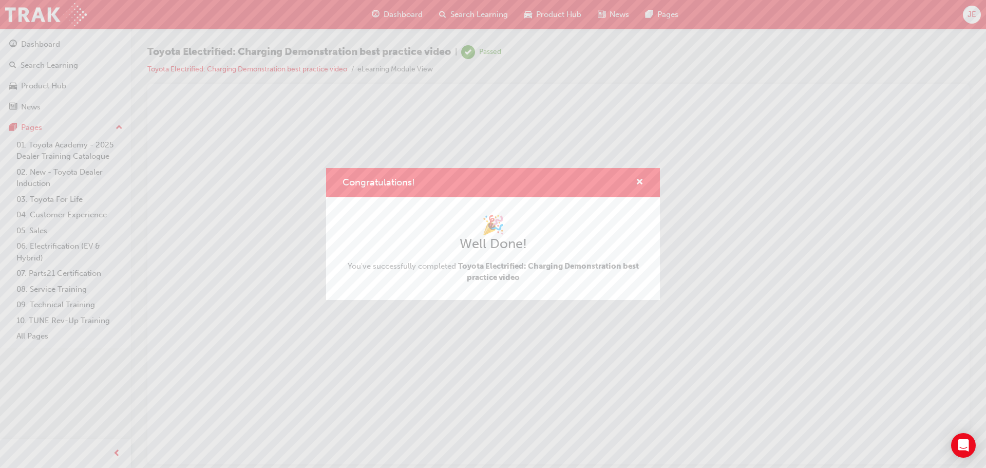
click at [398, 13] on div "Congratulations! 🎉 Well Done! You've successfully completed Toyota Electrified:…" at bounding box center [493, 234] width 986 height 468
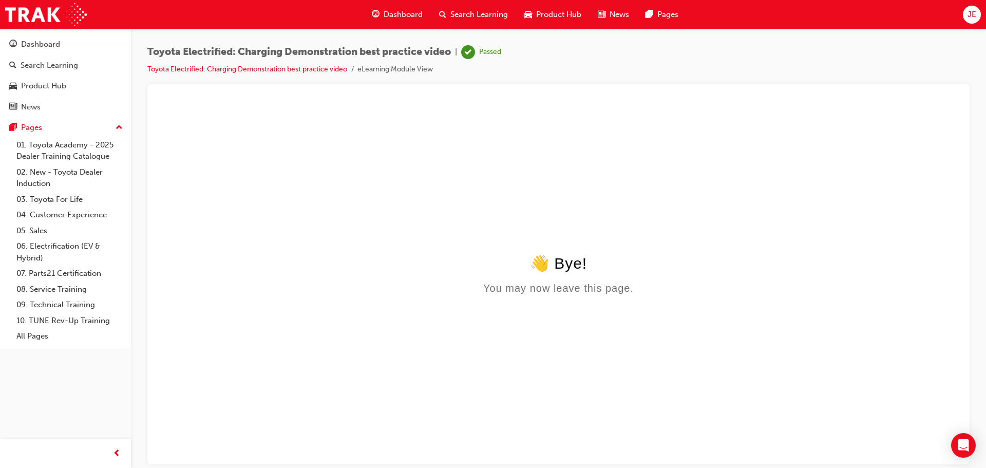
click at [398, 13] on span "Dashboard" at bounding box center [402, 15] width 39 height 12
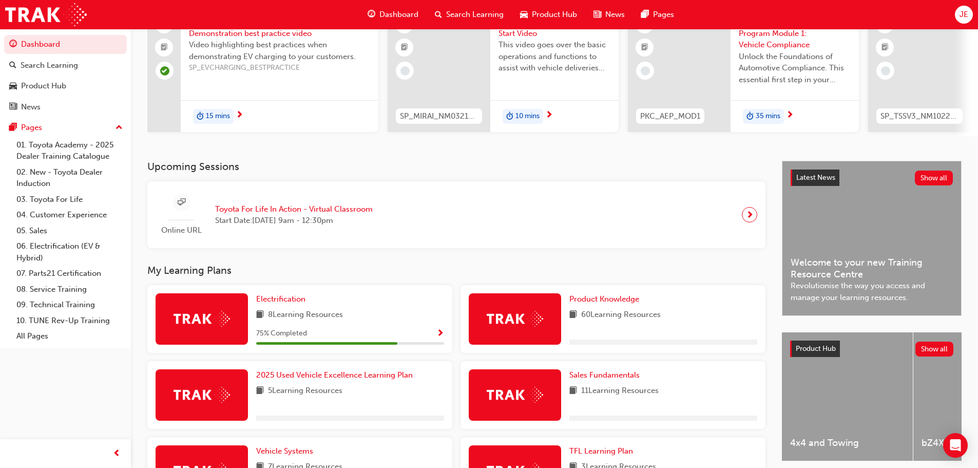
scroll to position [257, 0]
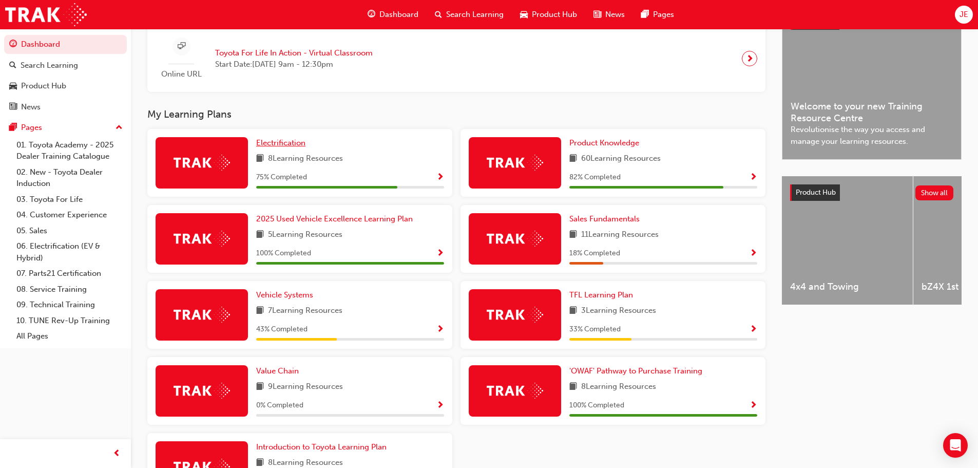
click at [292, 147] on span "Electrification" at bounding box center [280, 142] width 49 height 9
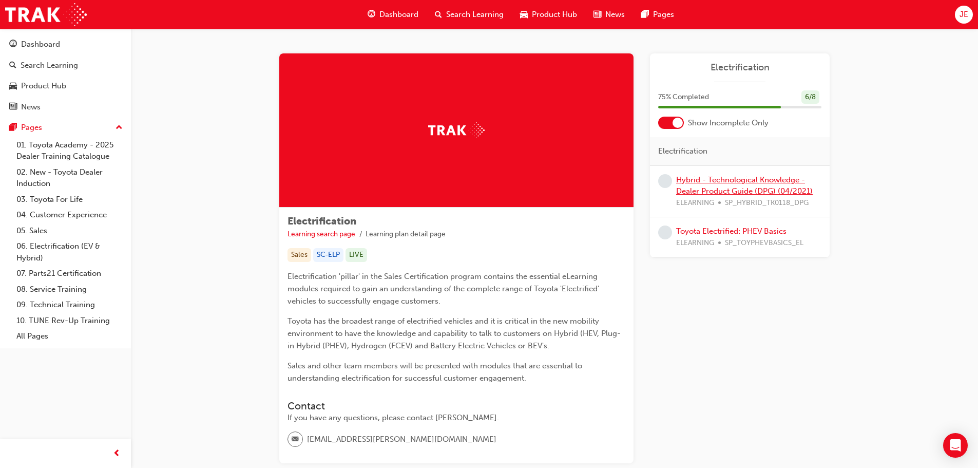
click at [694, 179] on link "Hybrid - Technological Knowledge - Dealer Product Guide (DPG) (04/2021)" at bounding box center [744, 185] width 137 height 21
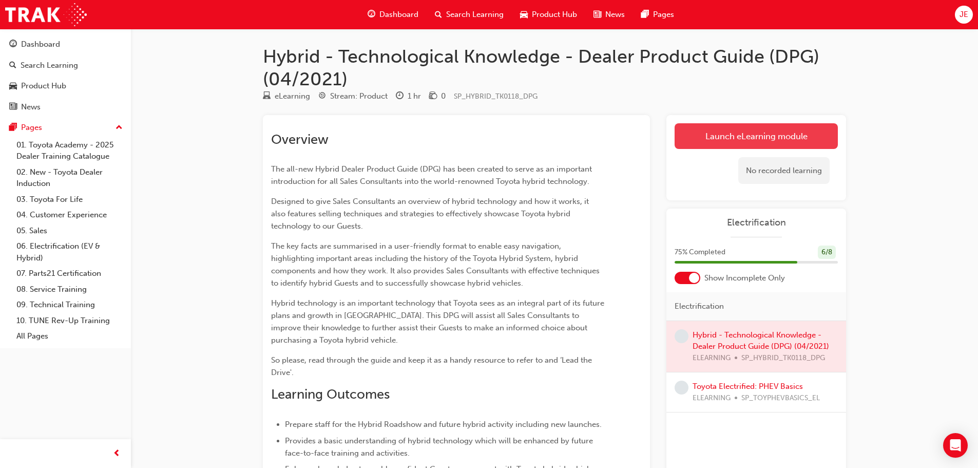
click at [725, 137] on link "Launch eLearning module" at bounding box center [756, 136] width 163 height 26
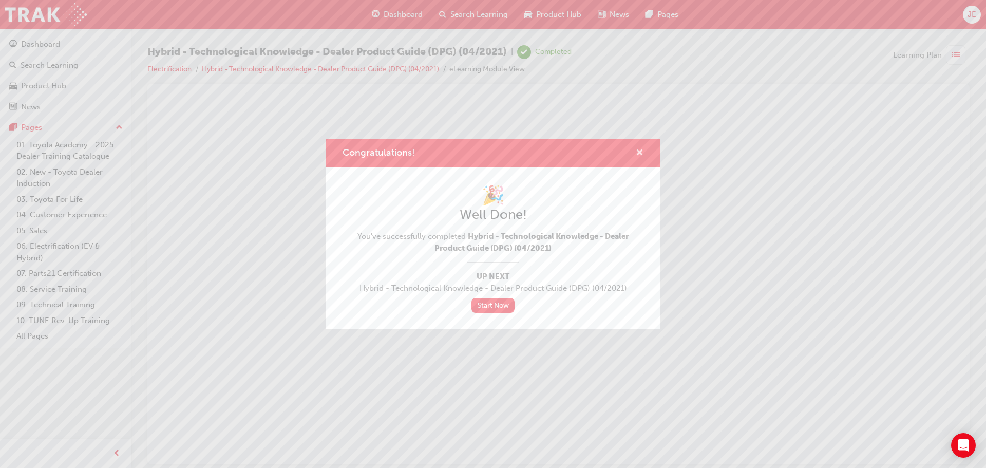
click at [636, 151] on span "cross-icon" at bounding box center [639, 153] width 8 height 9
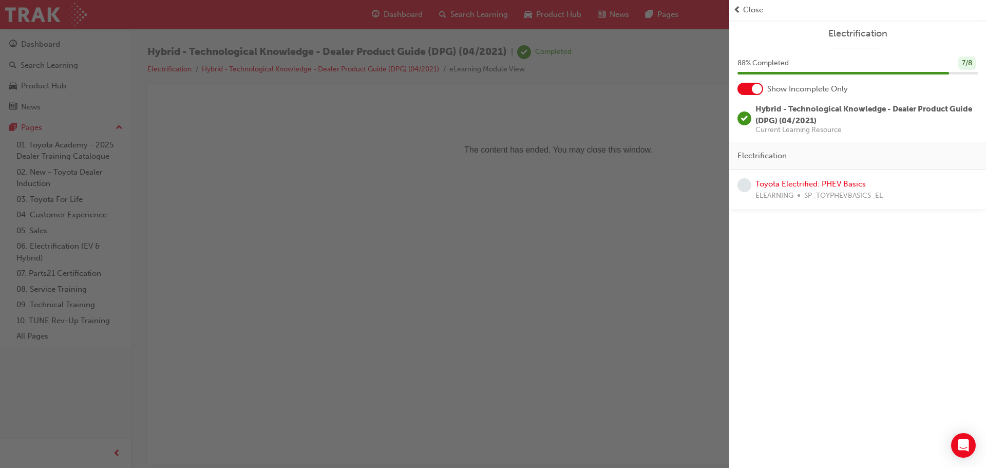
click at [741, 7] on div "Close" at bounding box center [857, 10] width 248 height 12
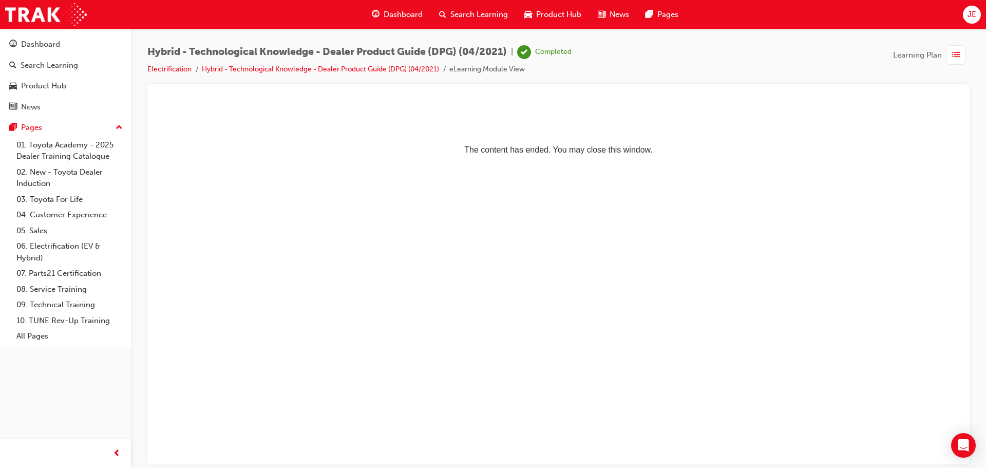
click at [399, 13] on span "Dashboard" at bounding box center [402, 15] width 39 height 12
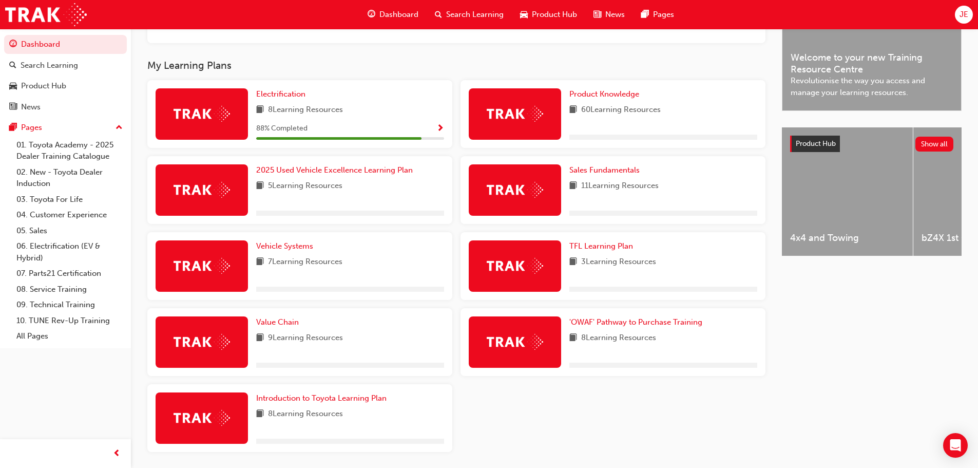
scroll to position [308, 0]
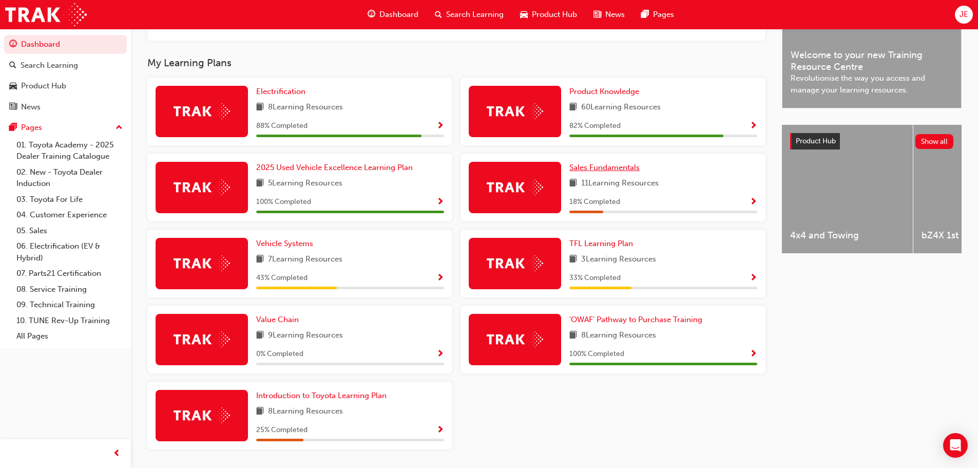
click at [615, 170] on span "Sales Fundamentals" at bounding box center [604, 167] width 70 height 9
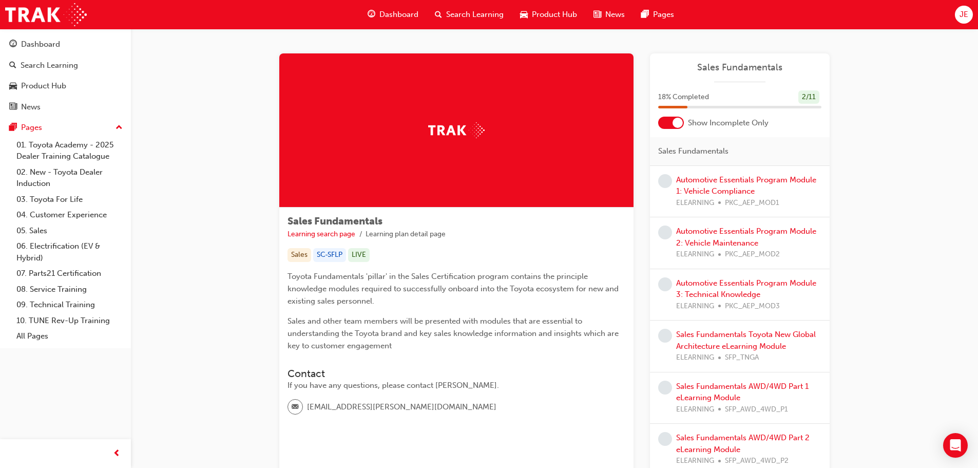
click at [408, 11] on span "Dashboard" at bounding box center [398, 15] width 39 height 12
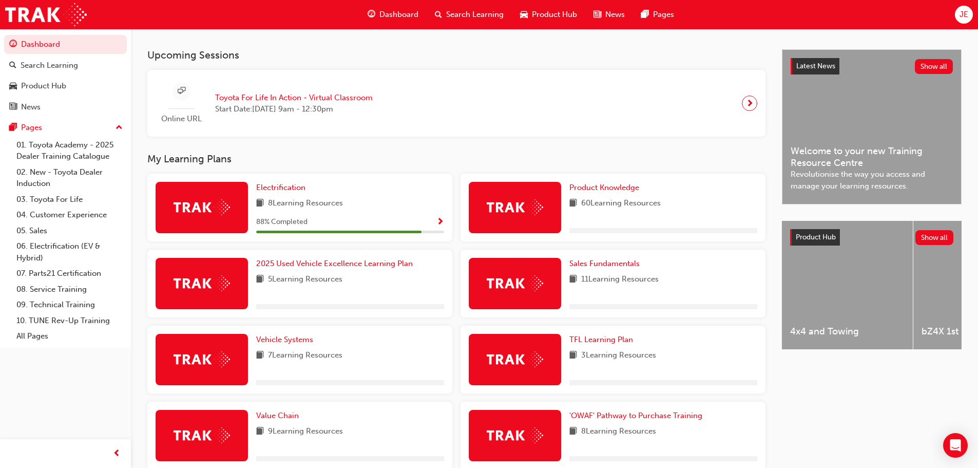
scroll to position [257, 0]
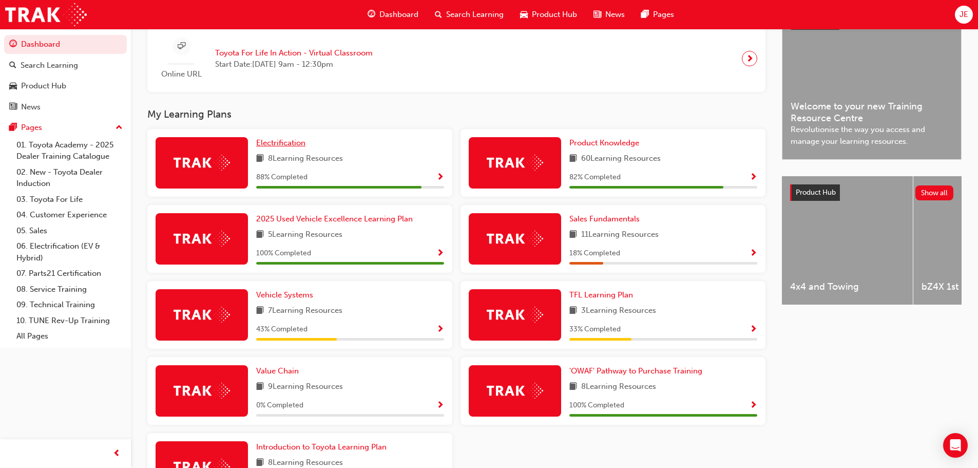
click at [285, 147] on span "Electrification" at bounding box center [280, 142] width 49 height 9
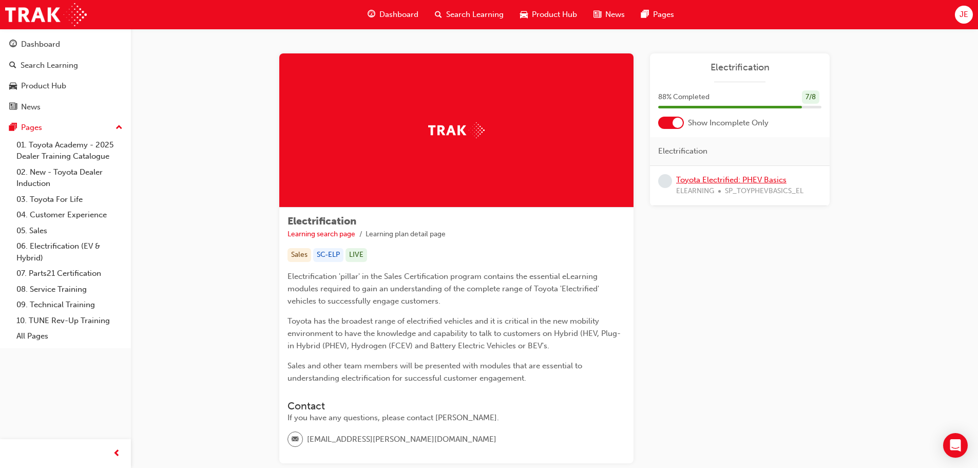
click at [719, 178] on link "Toyota Electrified: PHEV Basics" at bounding box center [731, 179] width 110 height 9
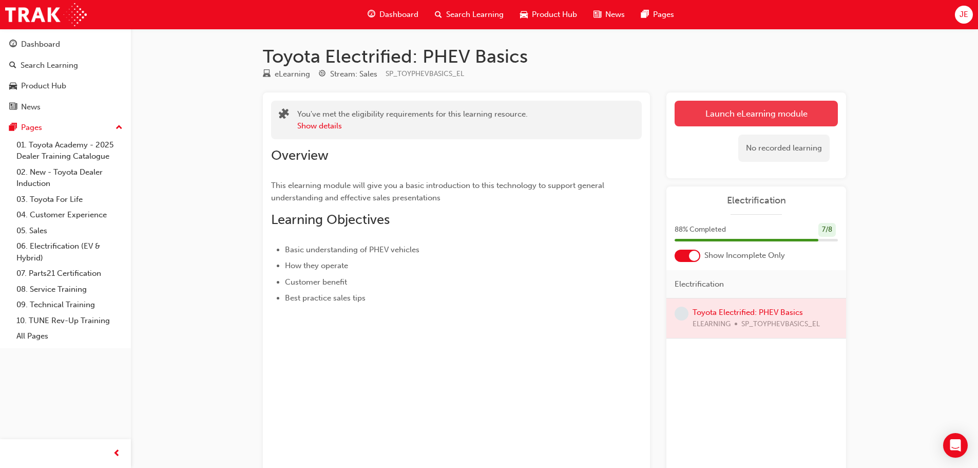
click at [724, 110] on link "Launch eLearning module" at bounding box center [756, 114] width 163 height 26
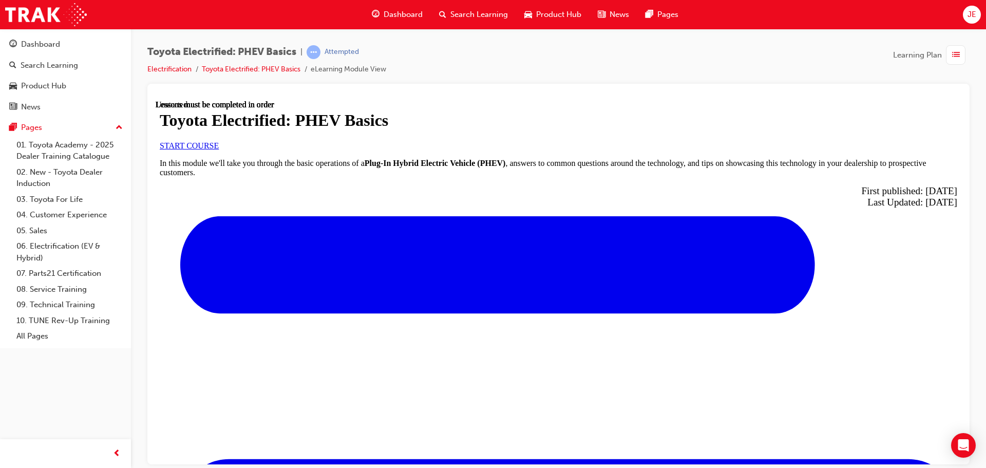
scroll to position [308, 0]
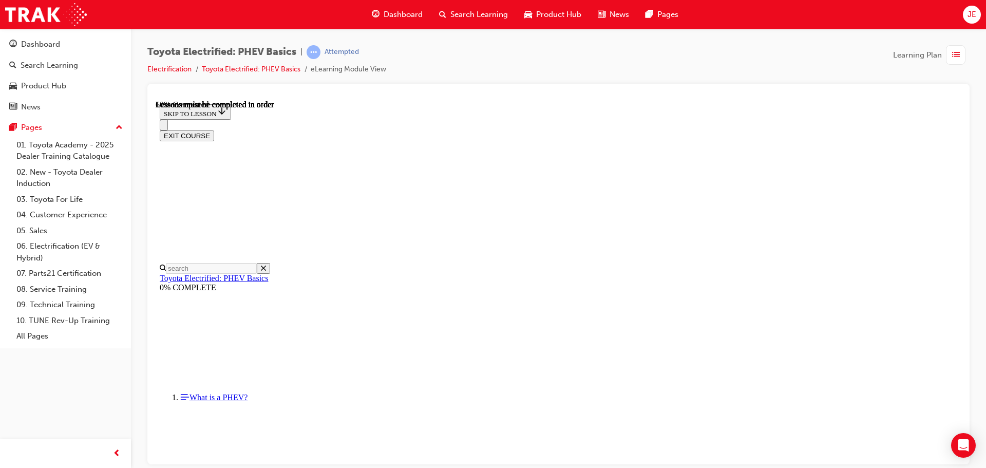
scroll to position [699, 0]
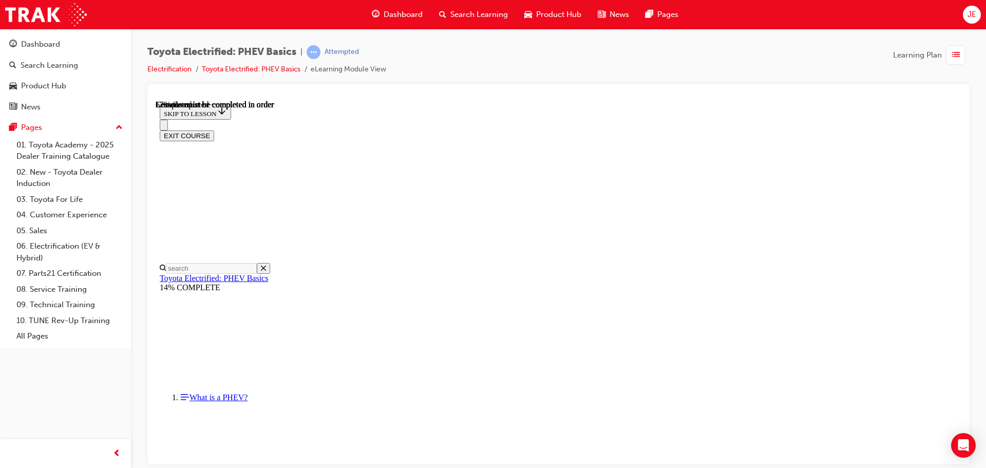
scroll to position [186, 0]
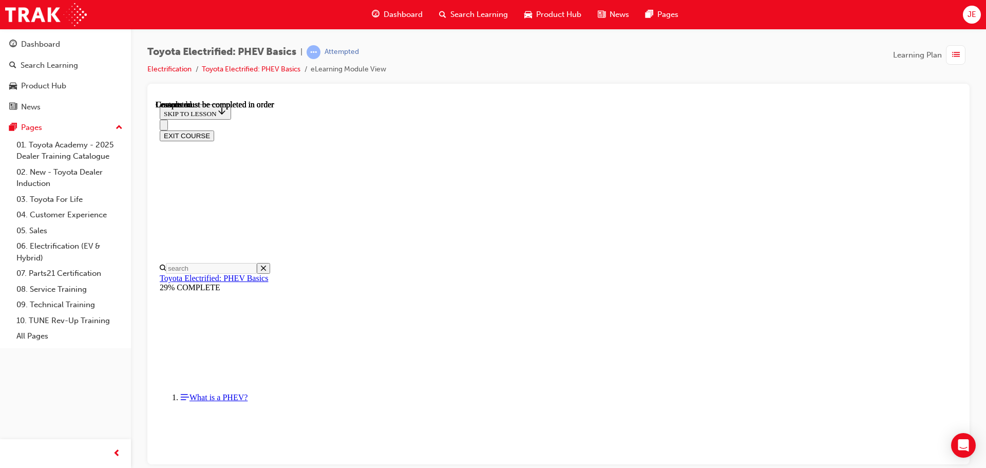
scroll to position [362, 0]
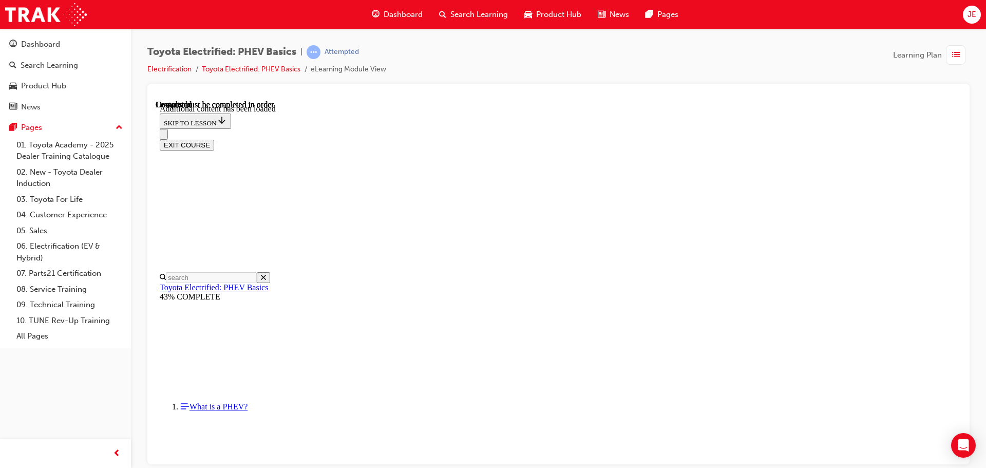
scroll to position [220, 0]
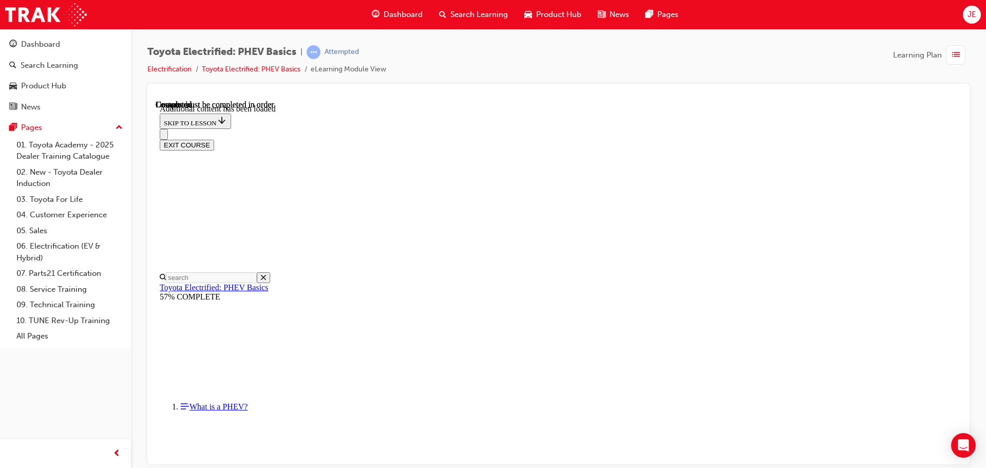
scroll to position [1007, 0]
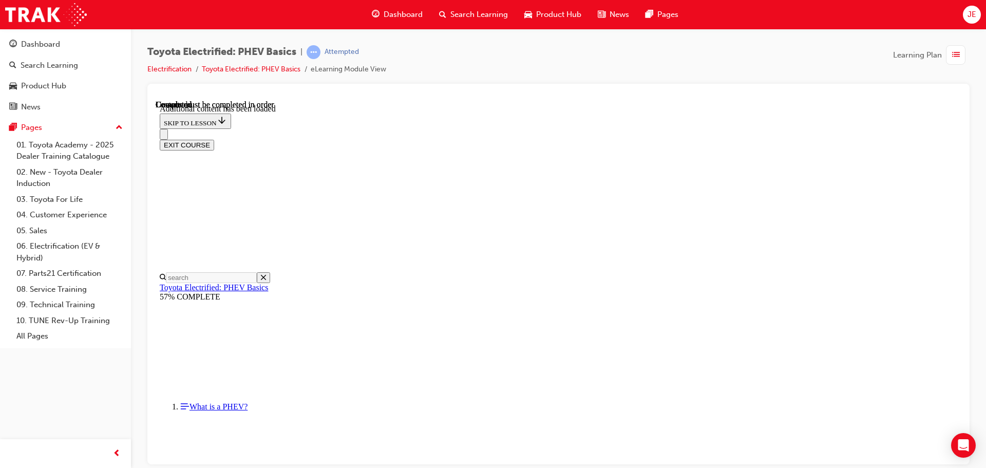
scroll to position [1598, 0]
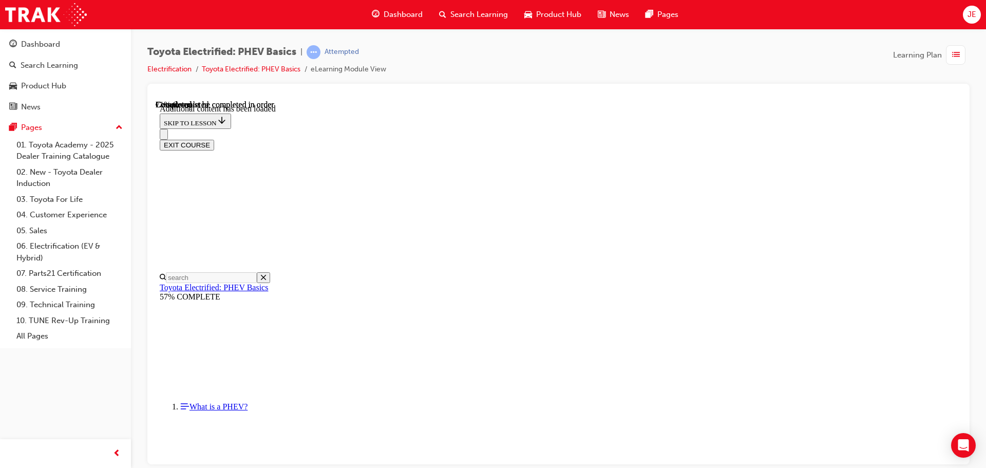
scroll to position [466, 0]
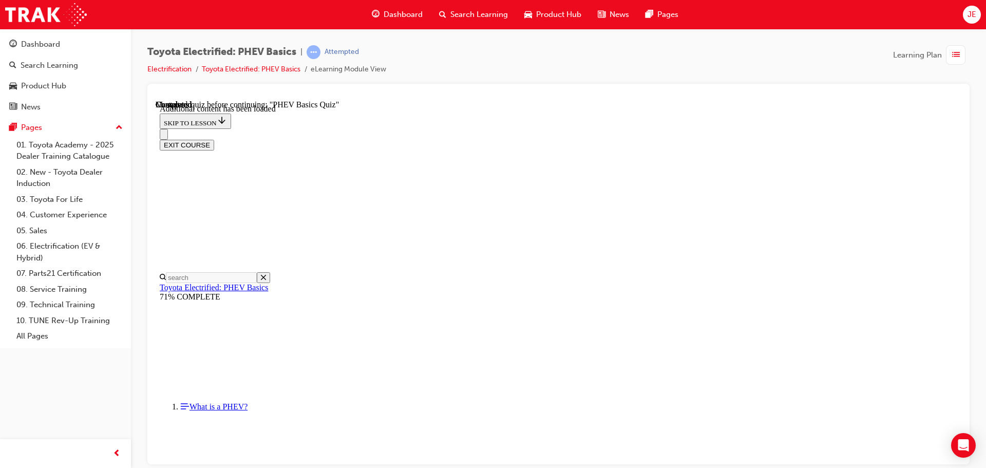
radio input "true"
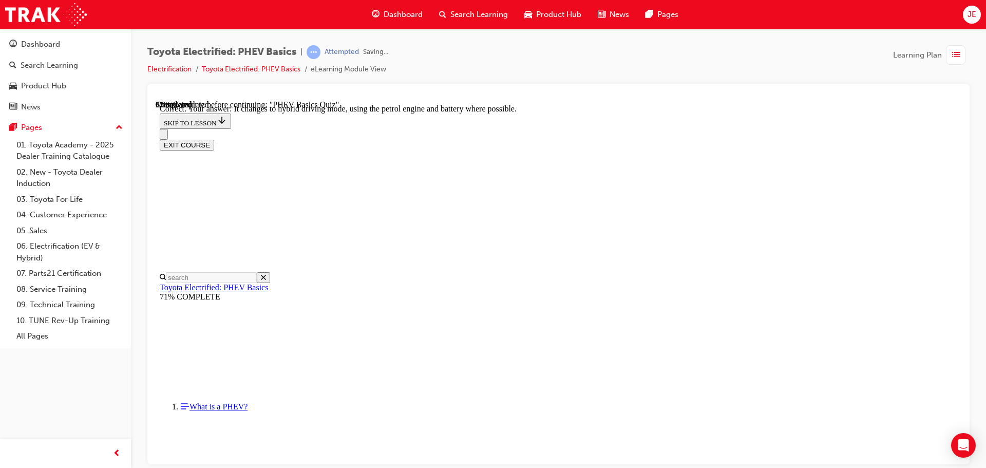
scroll to position [114, 0]
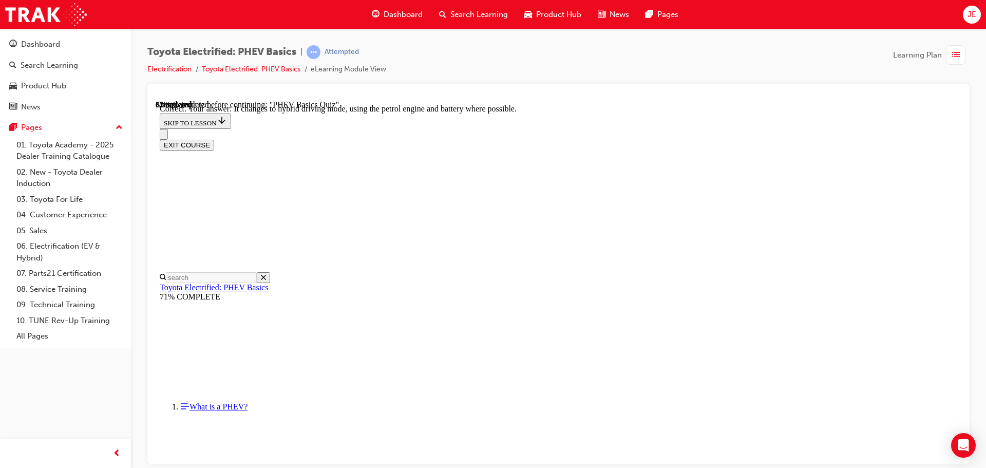
radio input "true"
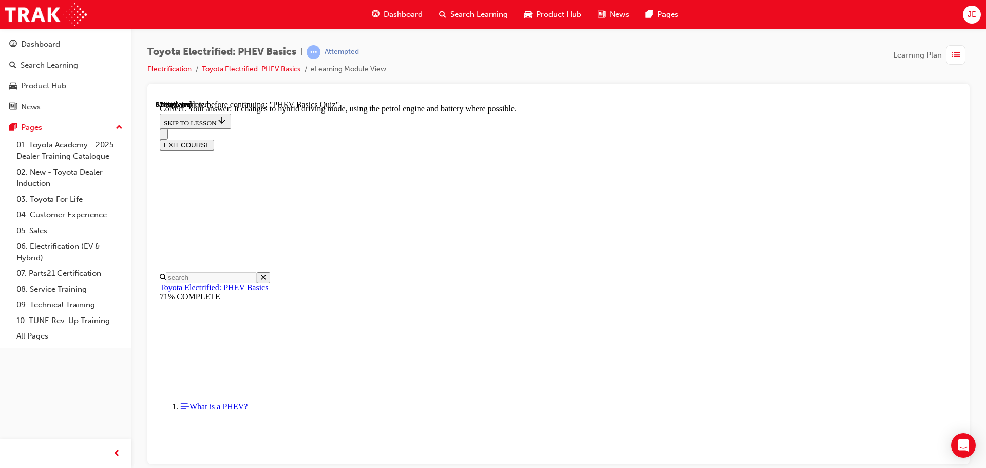
radio input "true"
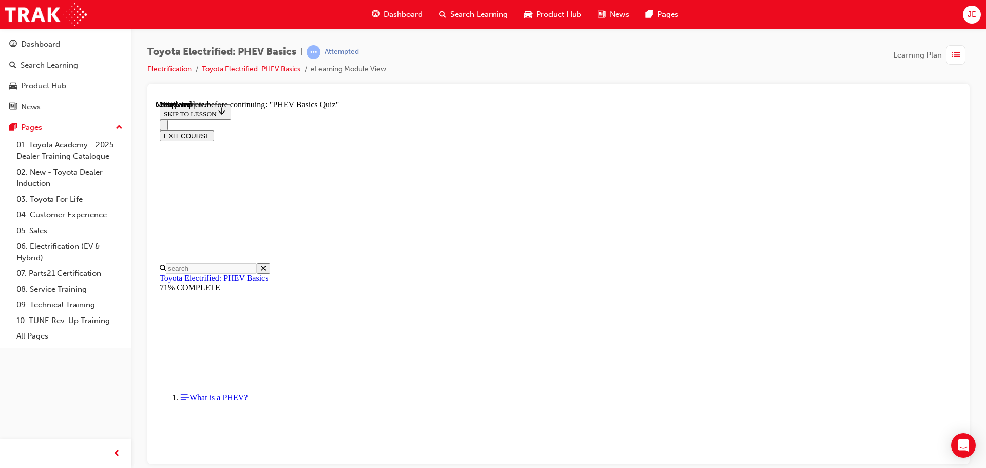
scroll to position [110, 0]
radio input "true"
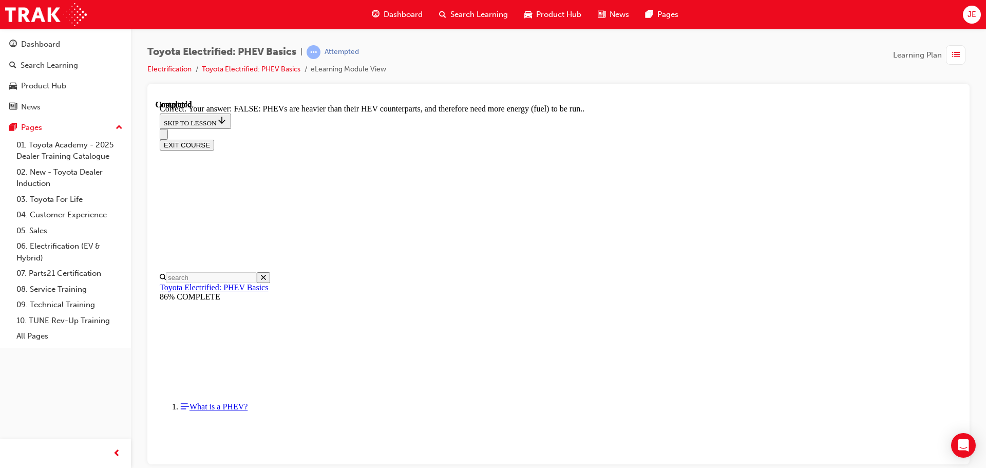
scroll to position [181, 0]
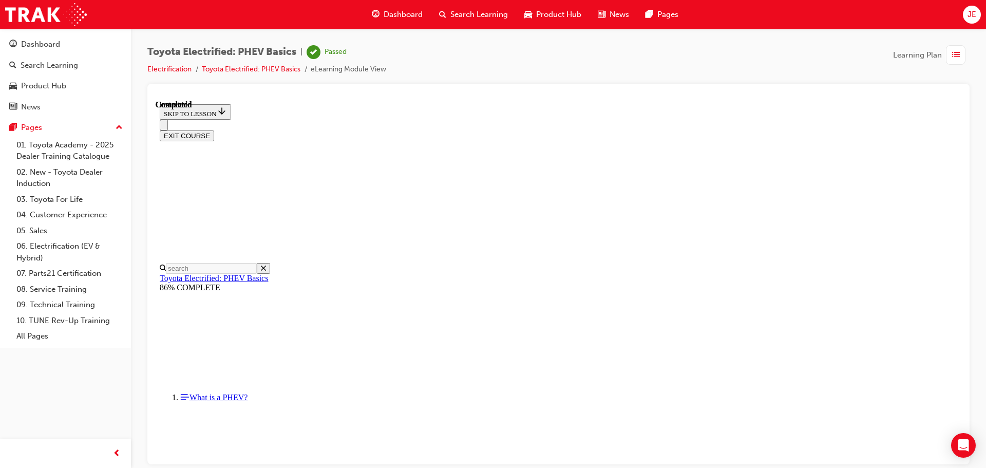
scroll to position [194, 0]
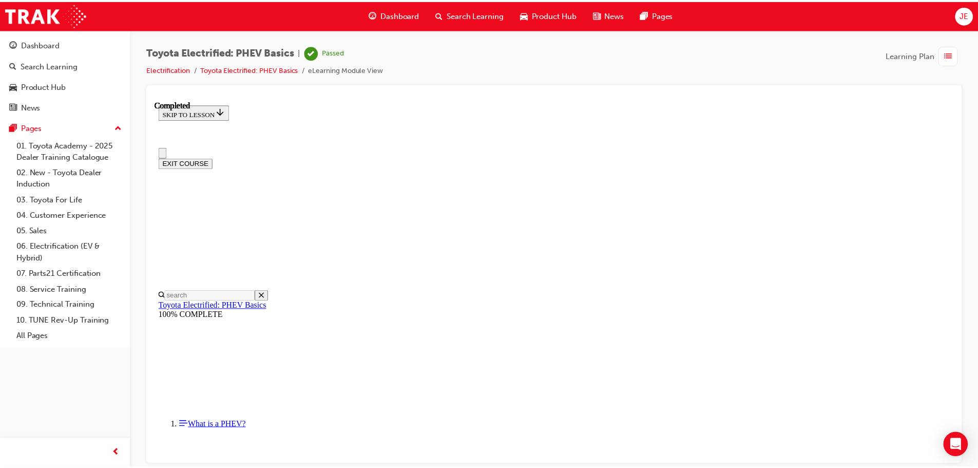
scroll to position [0, 0]
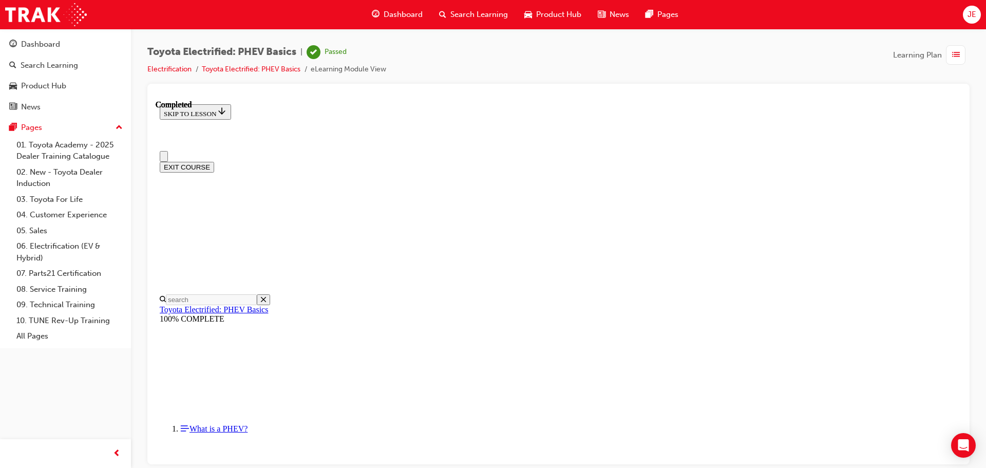
click at [398, 13] on span "Dashboard" at bounding box center [402, 15] width 39 height 12
